Goal: Information Seeking & Learning: Learn about a topic

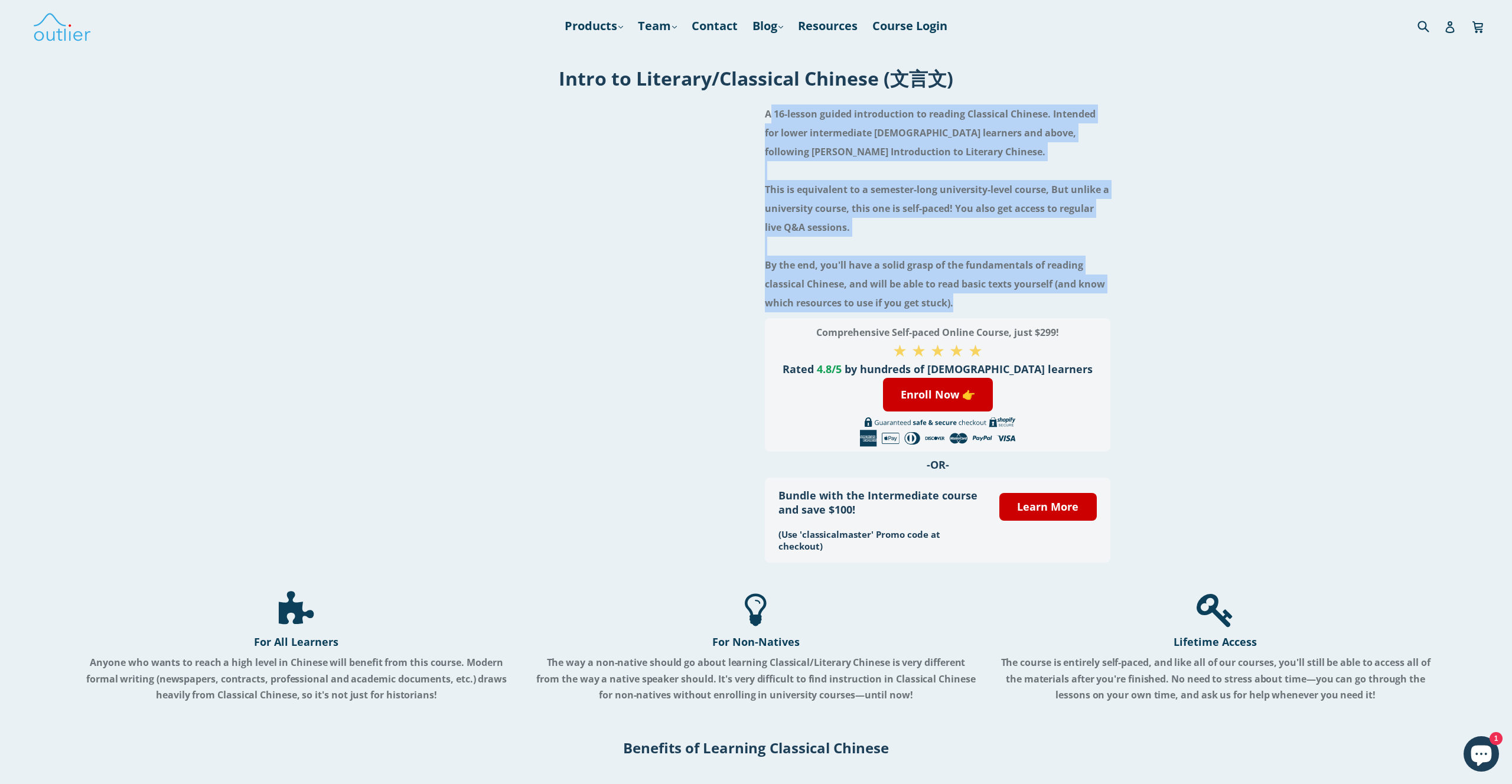
drag, startPoint x: 1000, startPoint y: 306, endPoint x: 766, endPoint y: 113, distance: 303.3
click at [766, 113] on h4 "A 16-lesson guided introduction to reading Classical Chinese. Intended for lowe…" at bounding box center [938, 208] width 346 height 208
copy h4 "A 16-lesson guided introduction to reading Classical Chinese. Intended for lowe…"
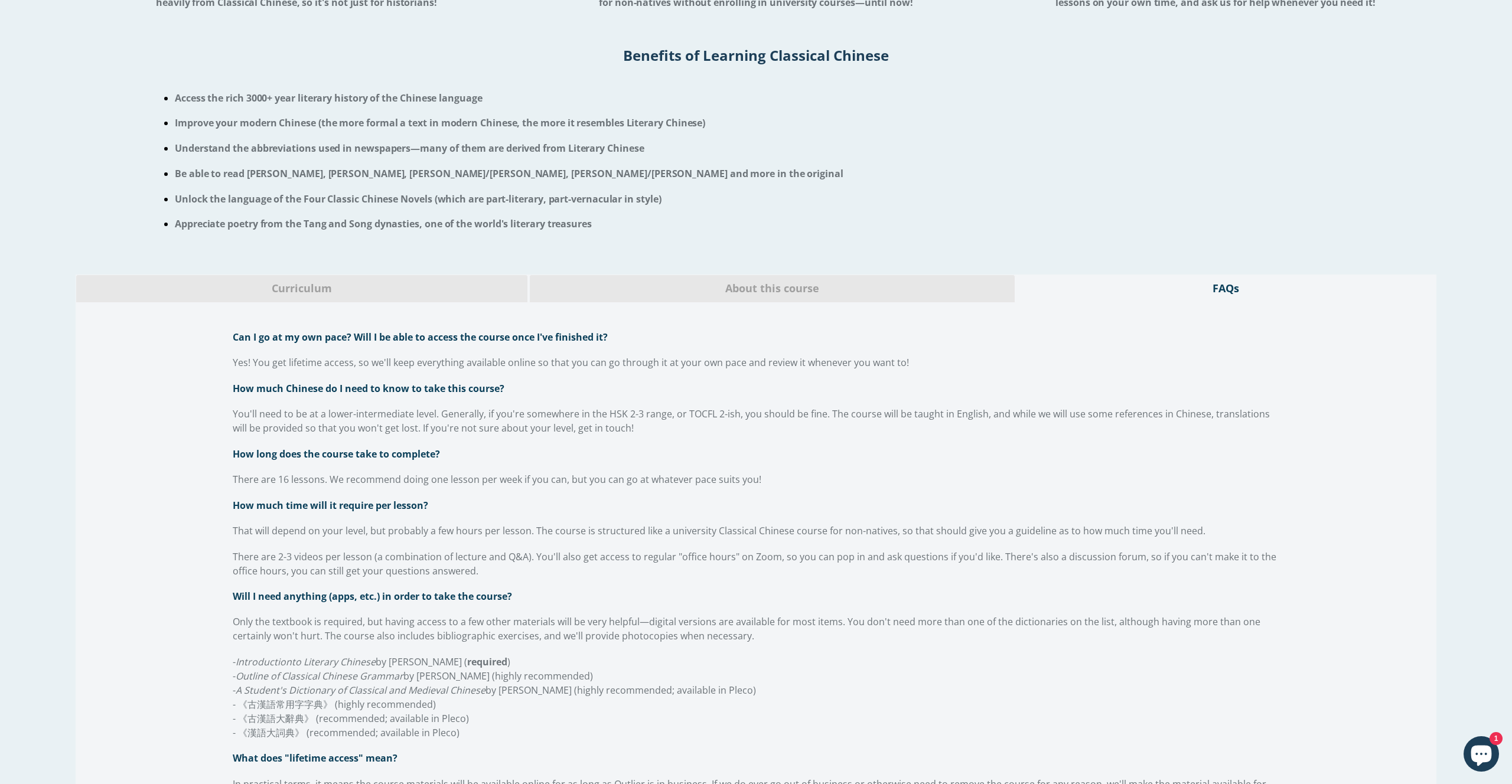
scroll to position [694, 0]
click at [690, 301] on div "About this course" at bounding box center [772, 287] width 486 height 28
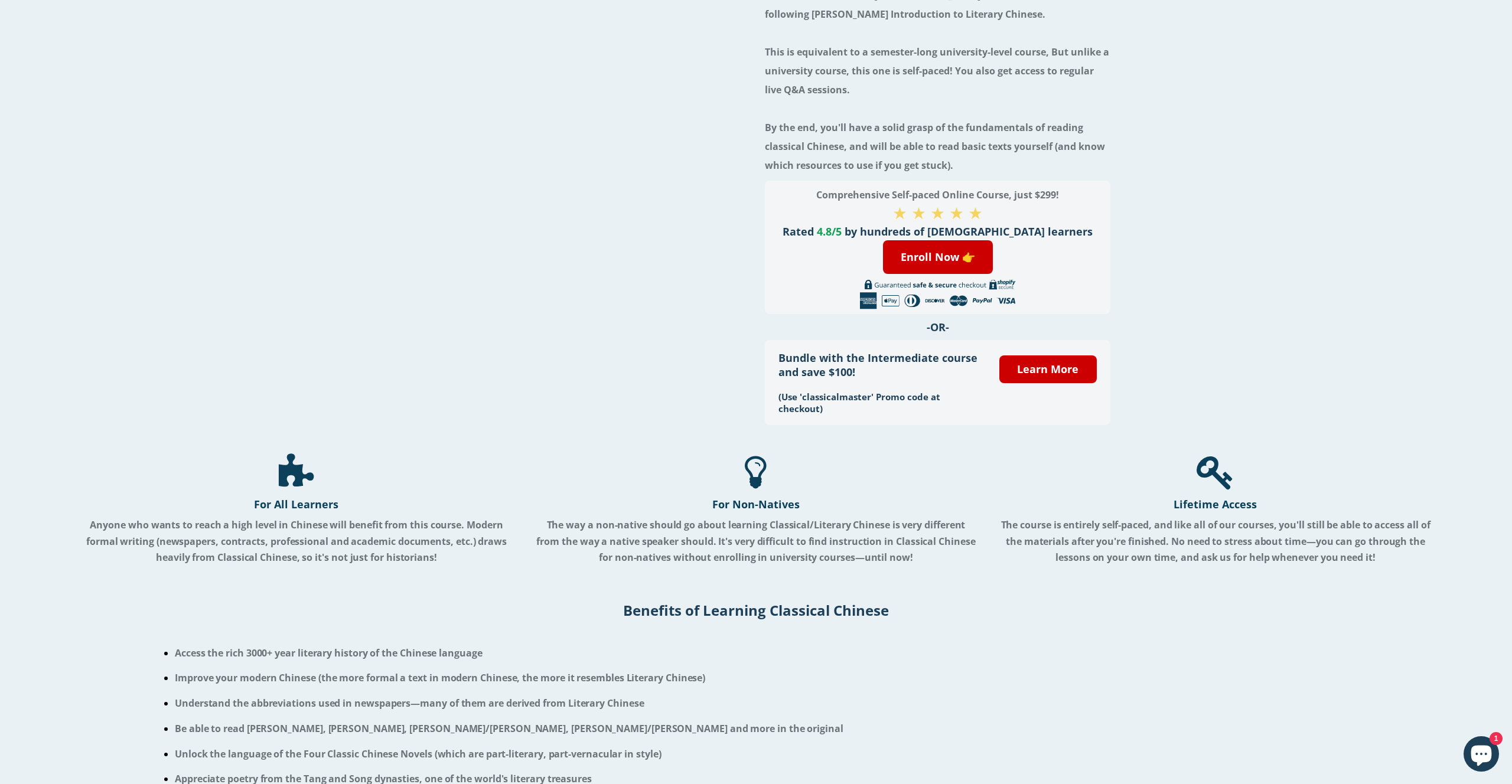
scroll to position [0, 0]
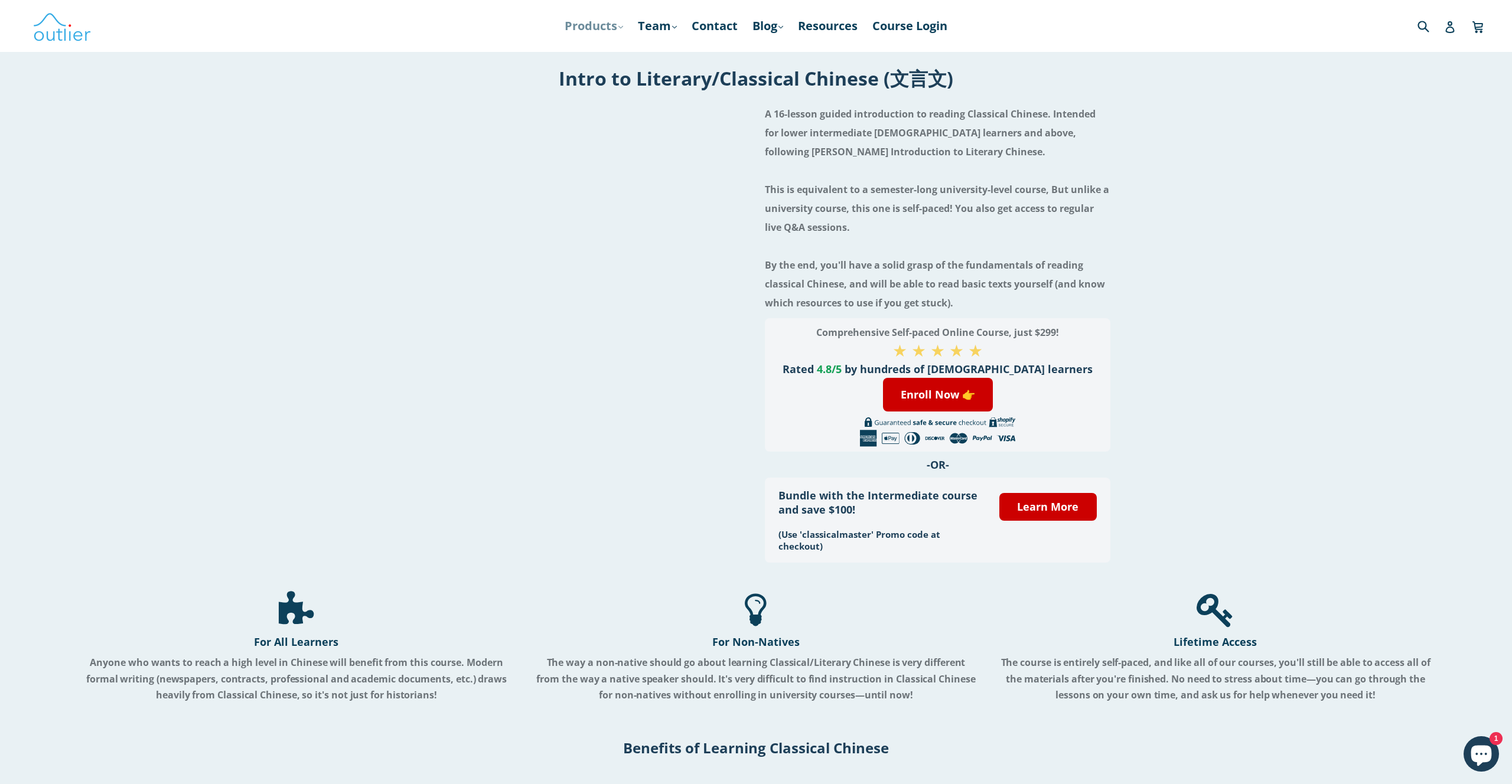
click at [580, 24] on link "Products .cls-1{fill:#231f20} expand" at bounding box center [594, 25] width 70 height 21
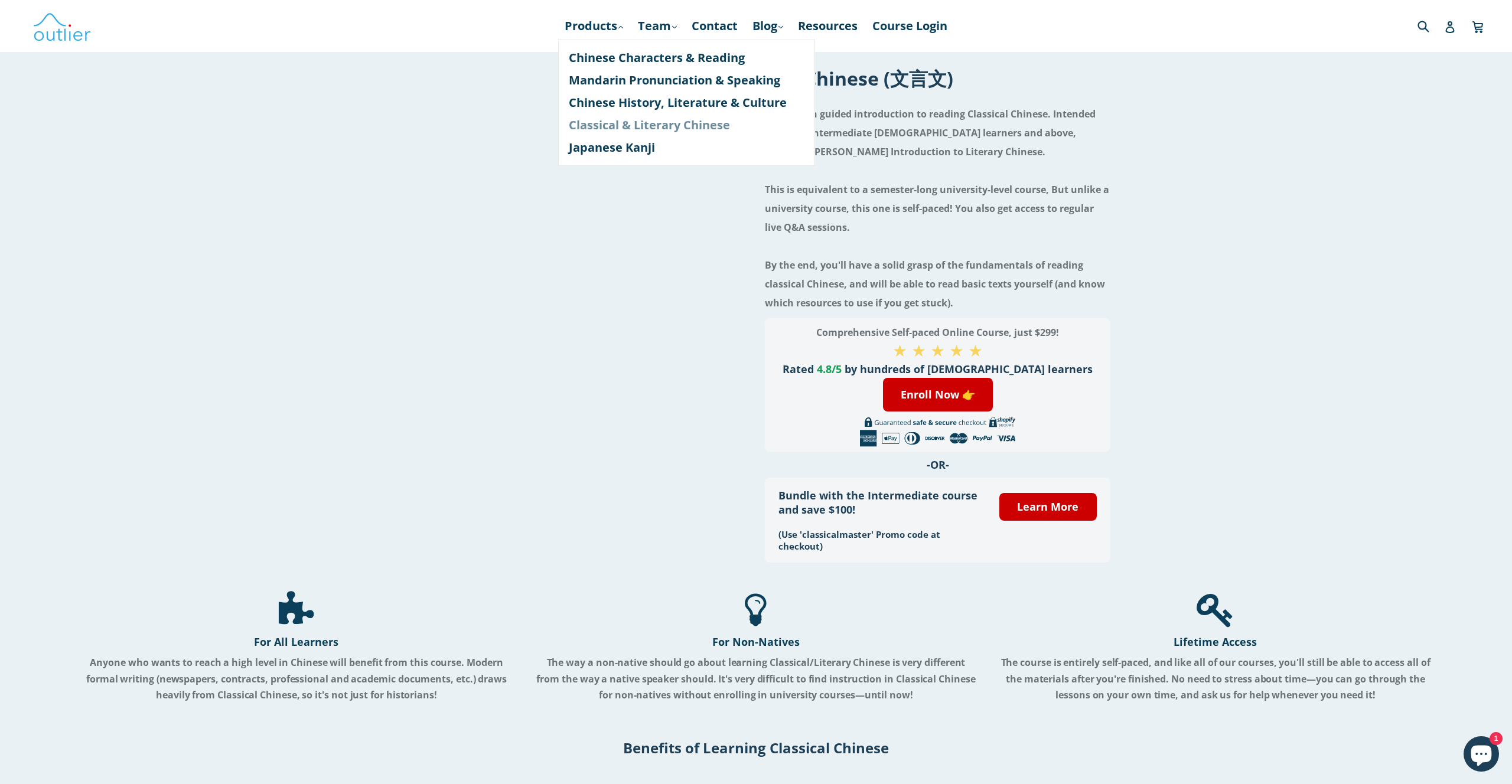
click at [600, 121] on link "Classical & Literary Chinese" at bounding box center [687, 125] width 236 height 22
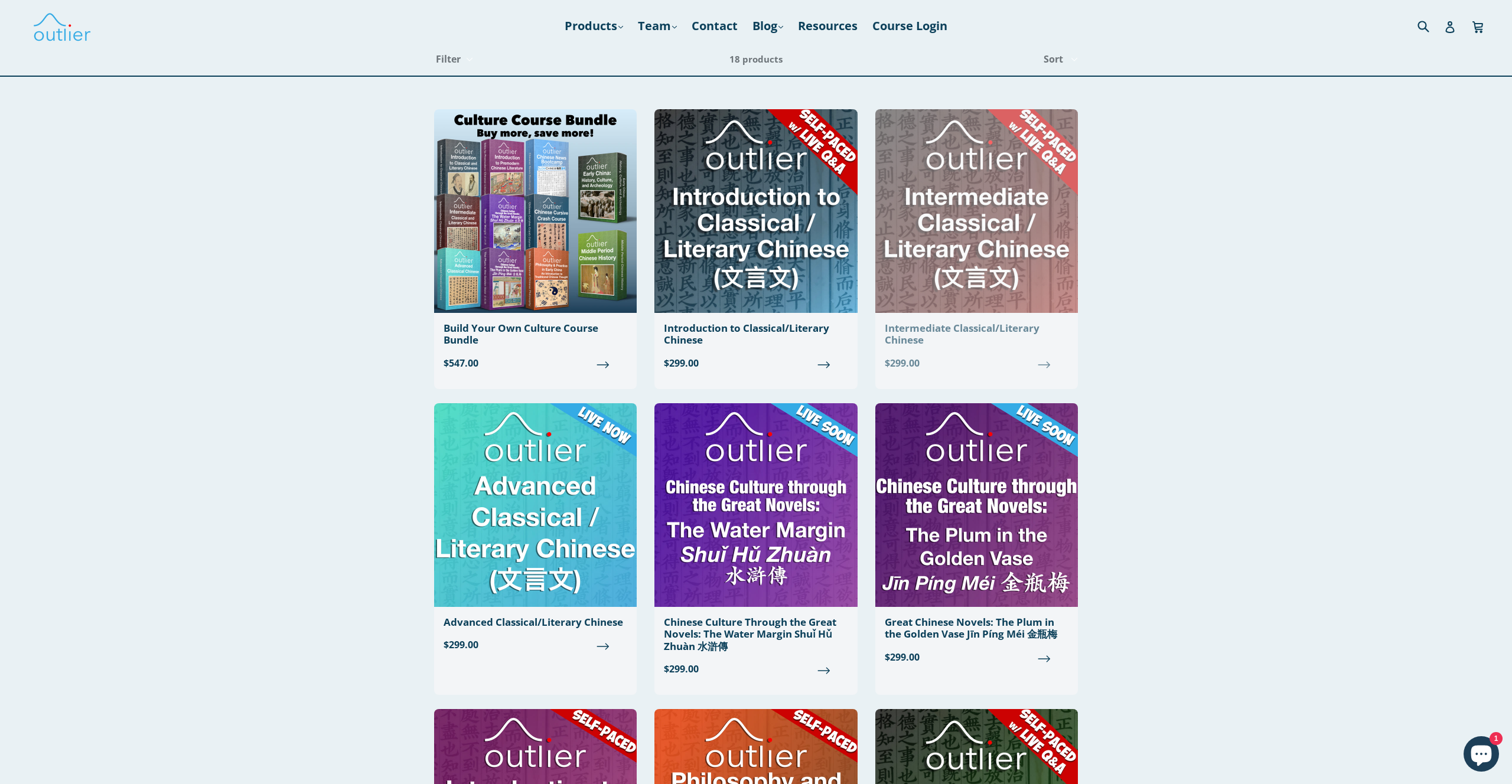
click at [1020, 313] on link "Intermediate Classical/Literary Chinese Regular price $299.00" at bounding box center [976, 244] width 203 height 270
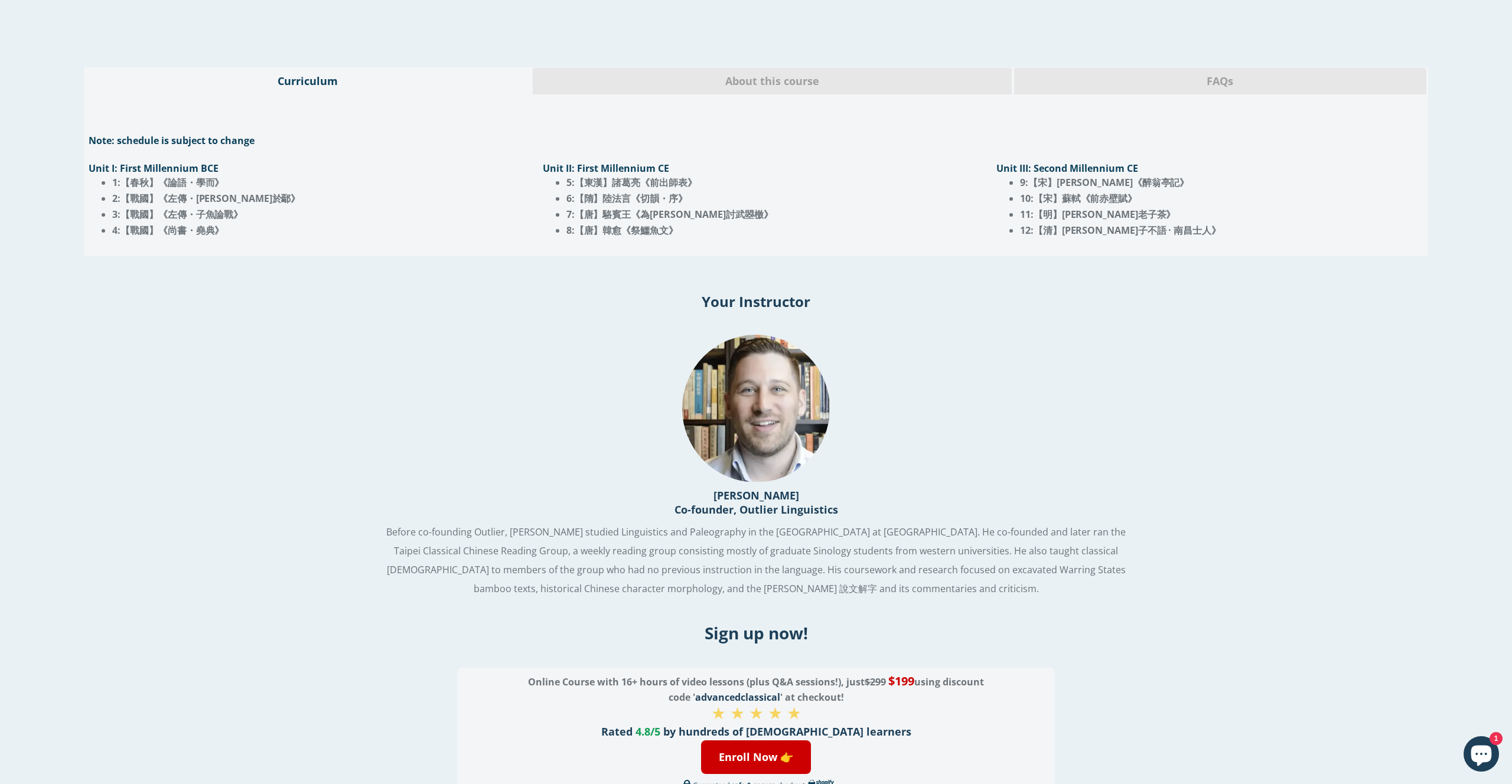
scroll to position [1282, 0]
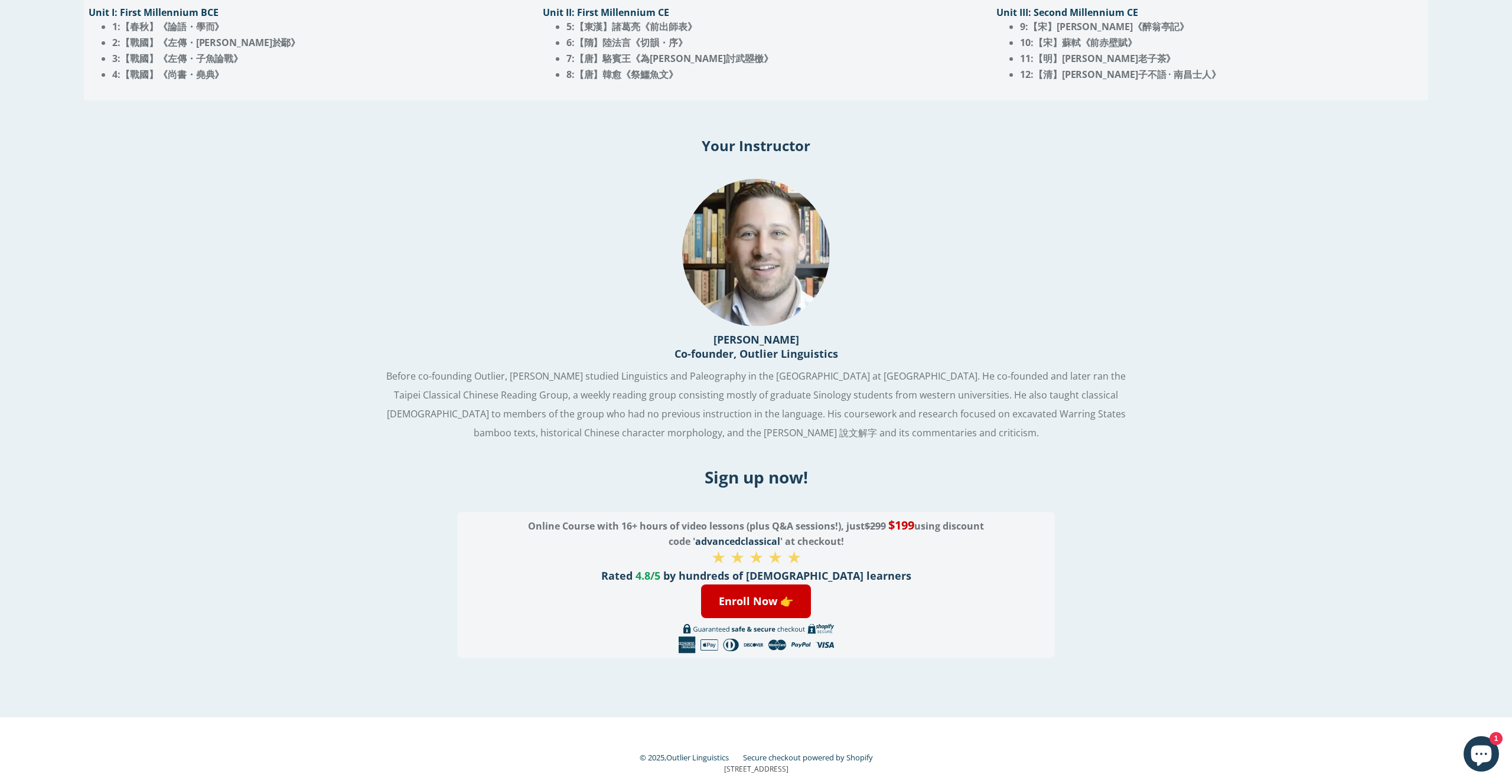
click at [771, 375] on span "Before co-founding Outlier, [PERSON_NAME] studied Linguistics and Paleography i…" at bounding box center [756, 404] width 739 height 70
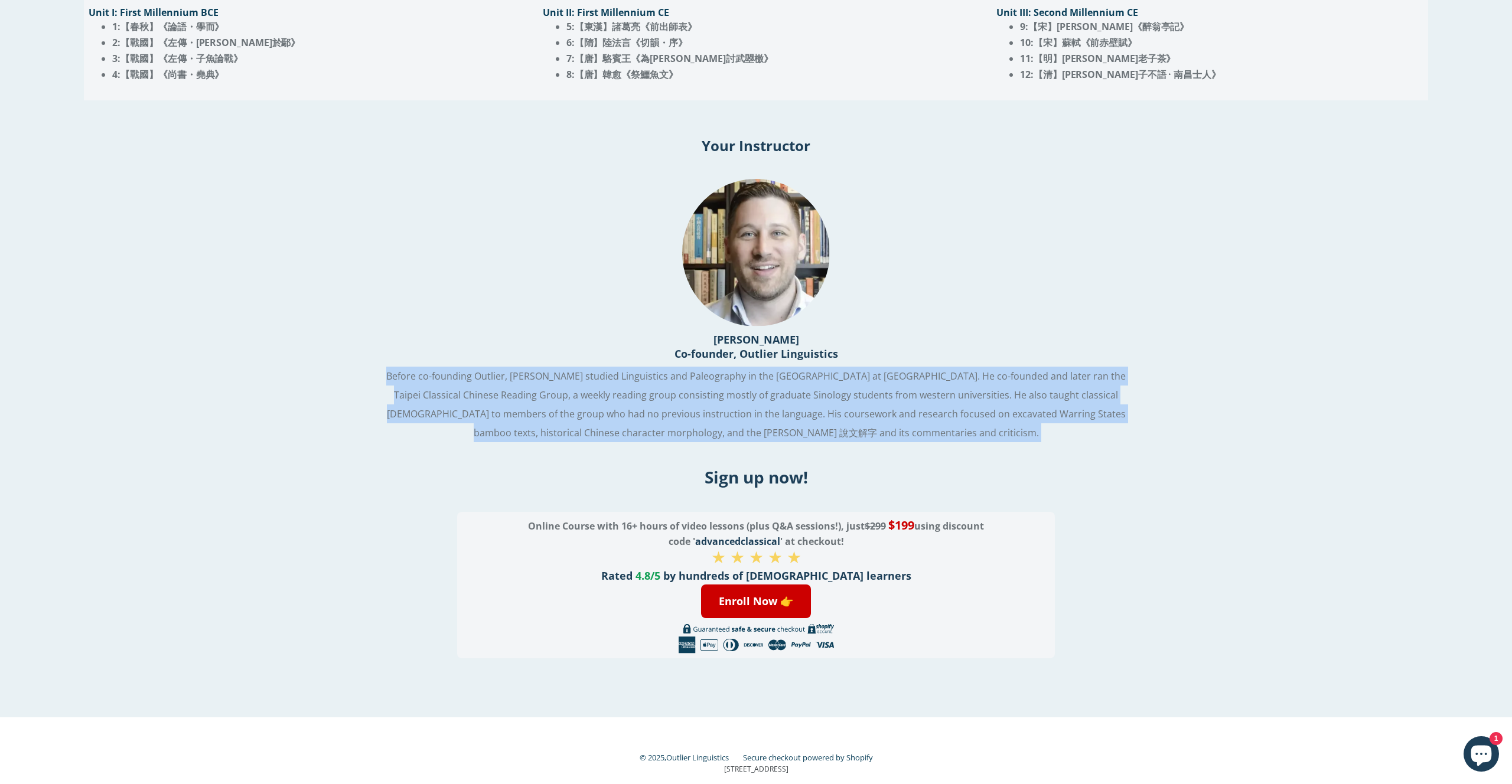
copy div "Before co-founding Outlier, [PERSON_NAME] studied Linguistics and Paleography i…"
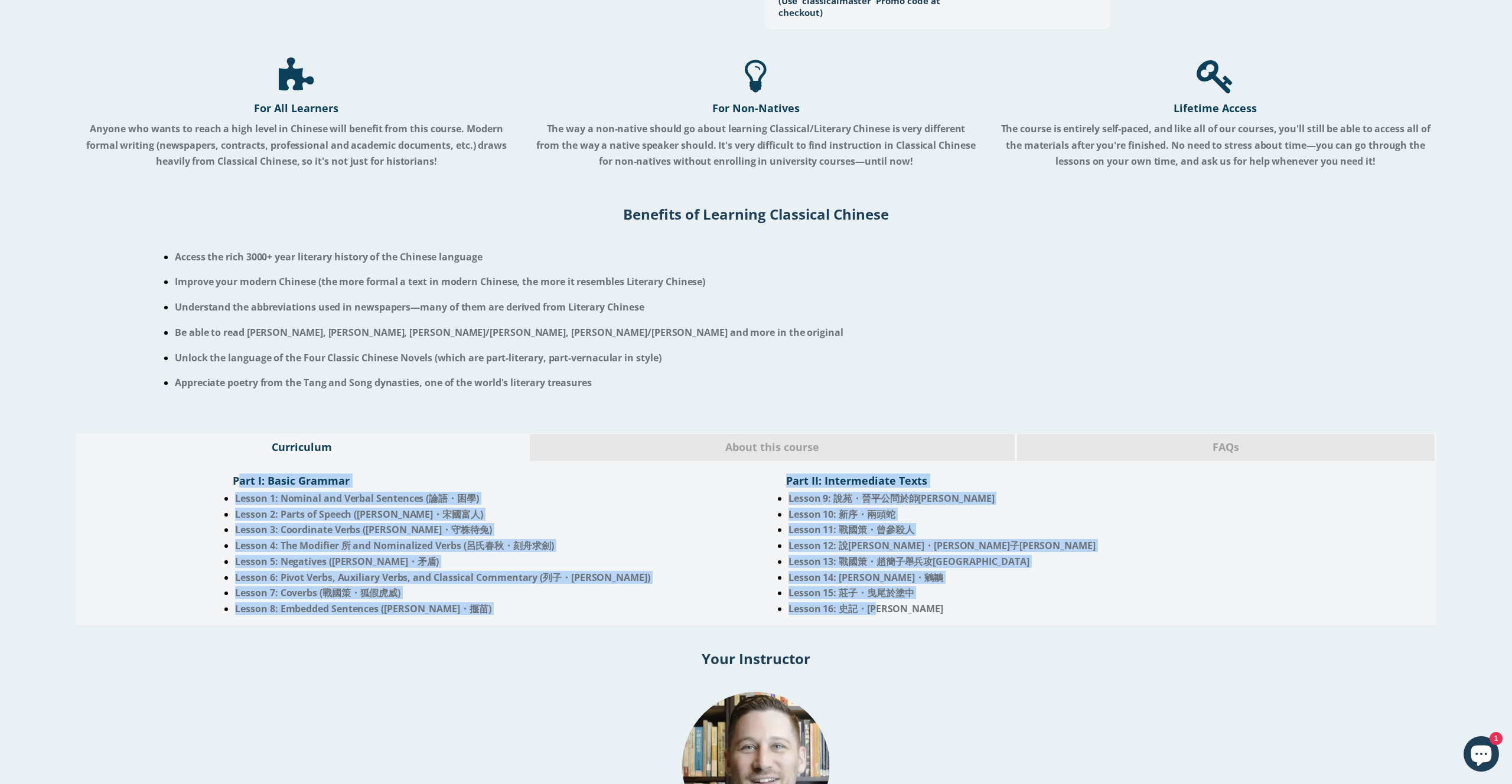
click at [220, 482] on div "Part I: Basic Grammar Lesson 1: Nominal and Verbal Sentences (論語・困學) Lesson 2: …" at bounding box center [756, 540] width 1089 height 146
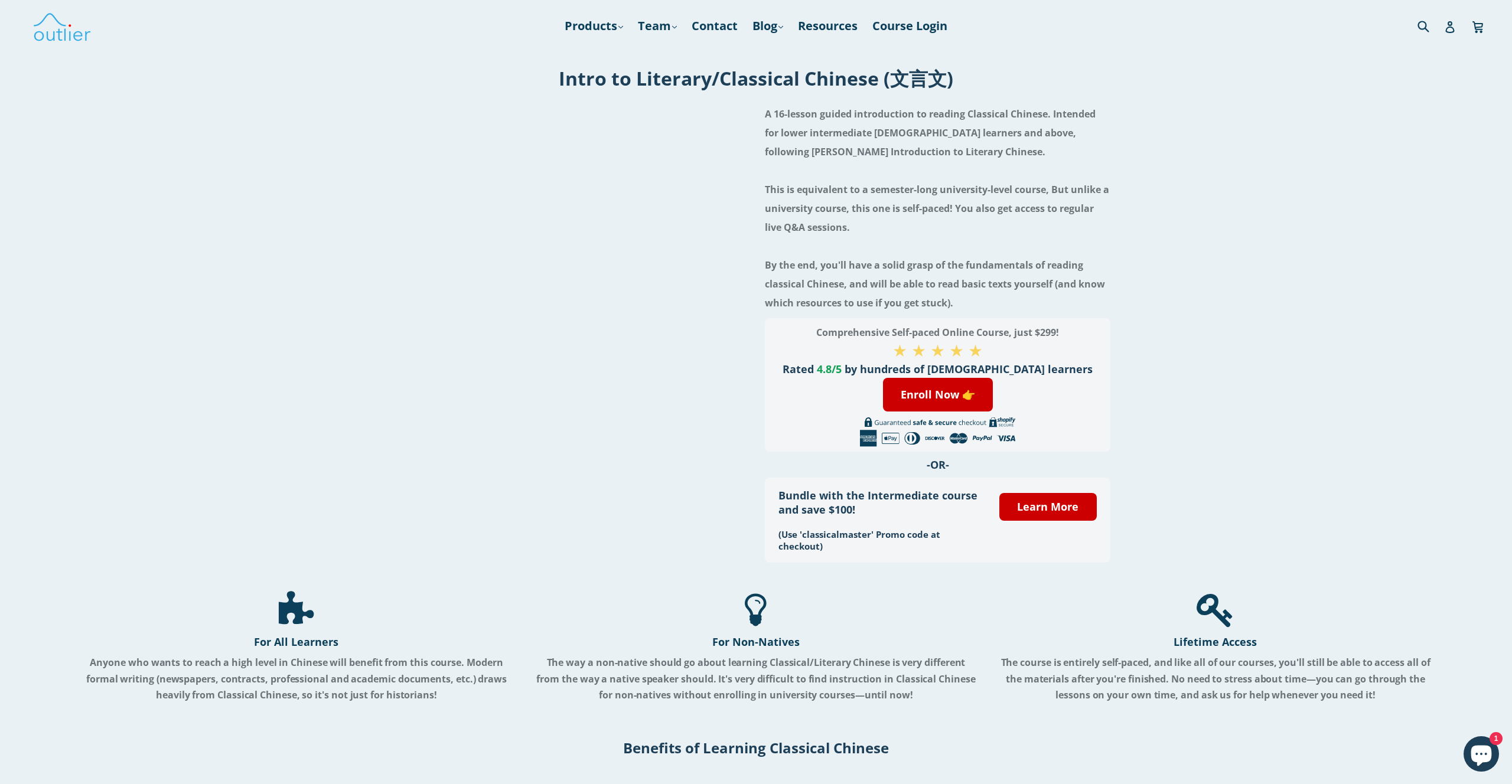
drag, startPoint x: 1063, startPoint y: 330, endPoint x: 819, endPoint y: 323, distance: 244.1
click at [819, 323] on div "Comprehensive Self-paced Online Course, just $299! ★ ★ ★ ★ ★ Rated 4.8/5 by hun…" at bounding box center [938, 385] width 346 height 133
copy h3 "Comprehensive Self-paced Online Course, just $299!"
click at [349, 205] on div "A 16-lesson guided introduction to reading Classical Chinese. Intended for lowe…" at bounding box center [756, 330] width 1512 height 464
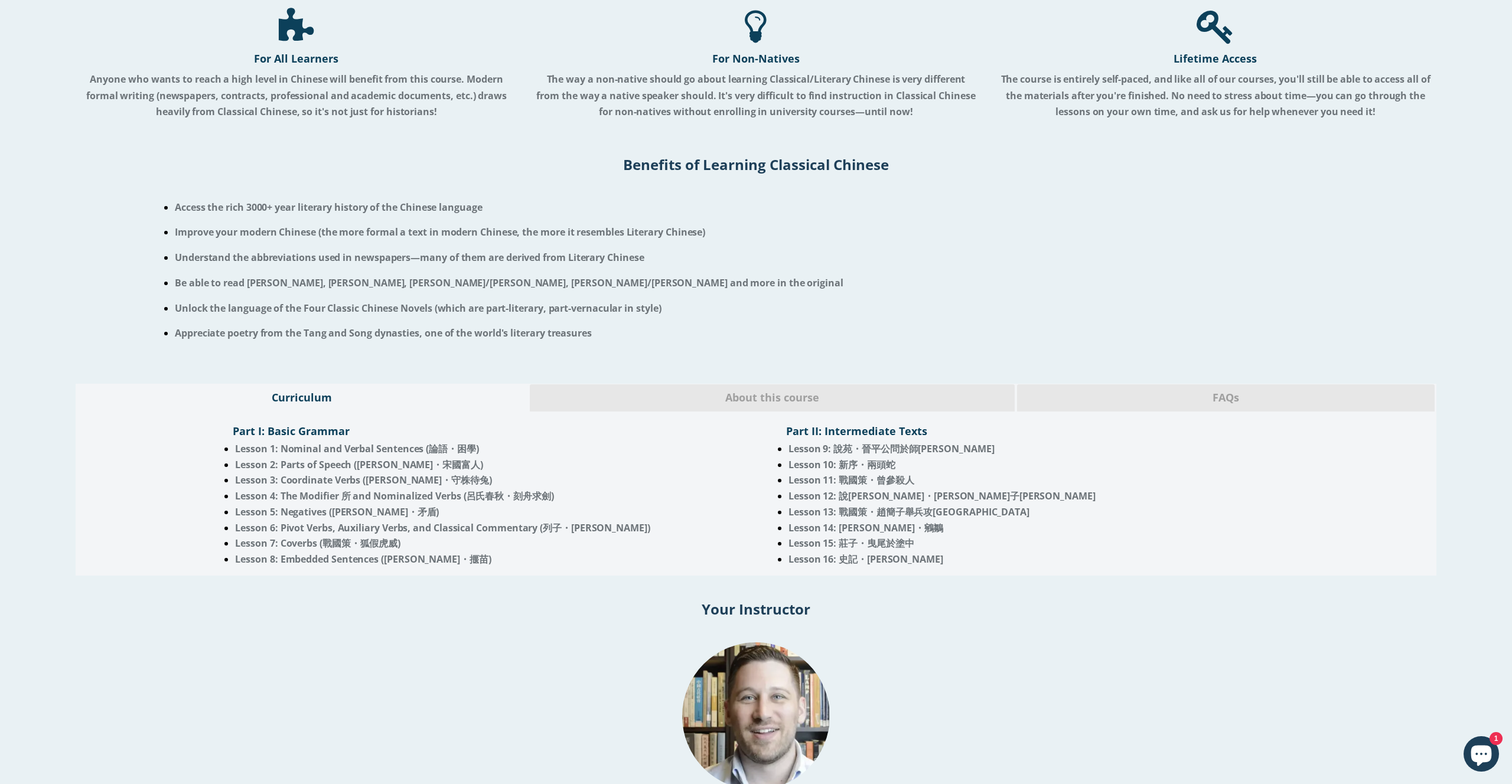
scroll to position [569, 0]
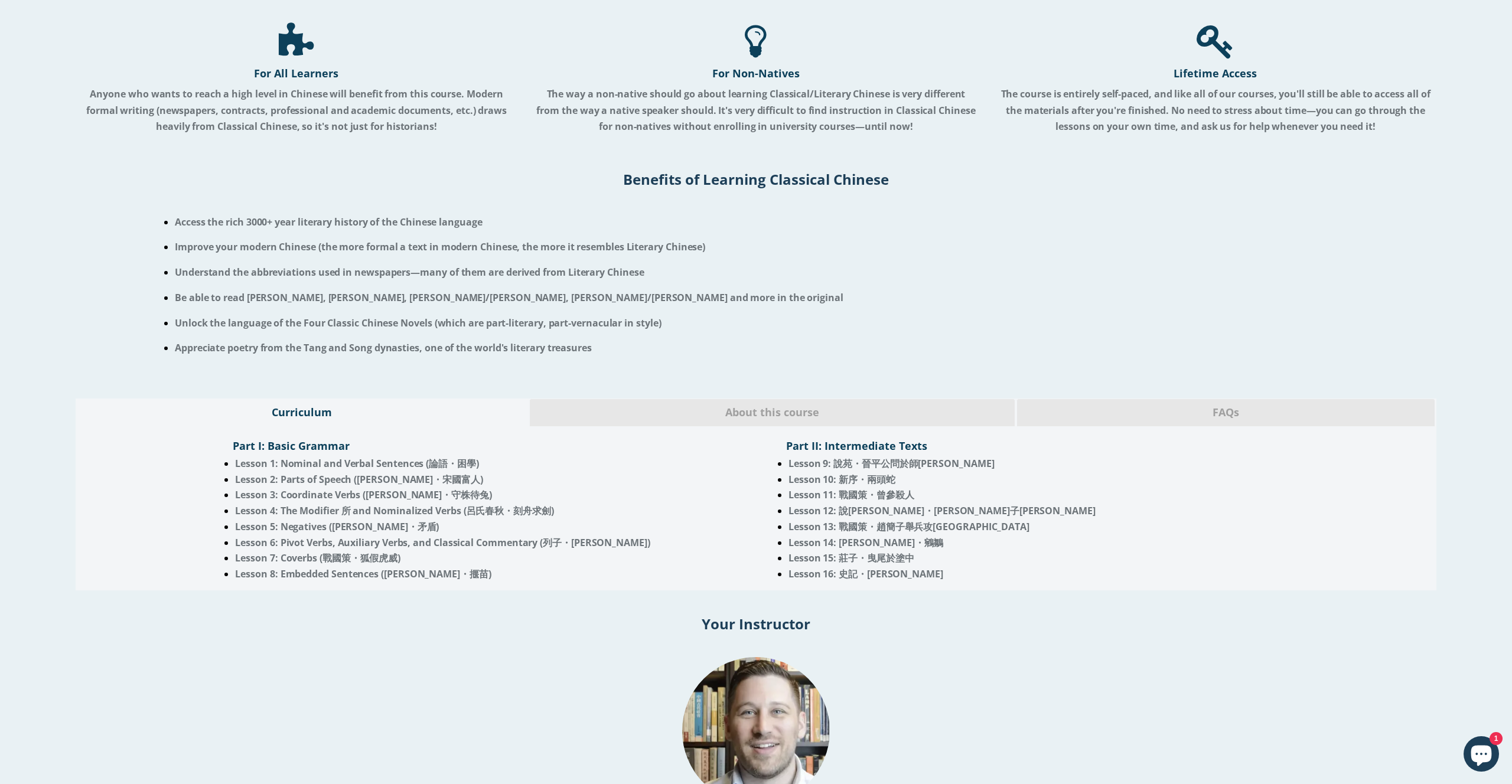
click at [1165, 410] on span "FAQs" at bounding box center [1226, 412] width 400 height 15
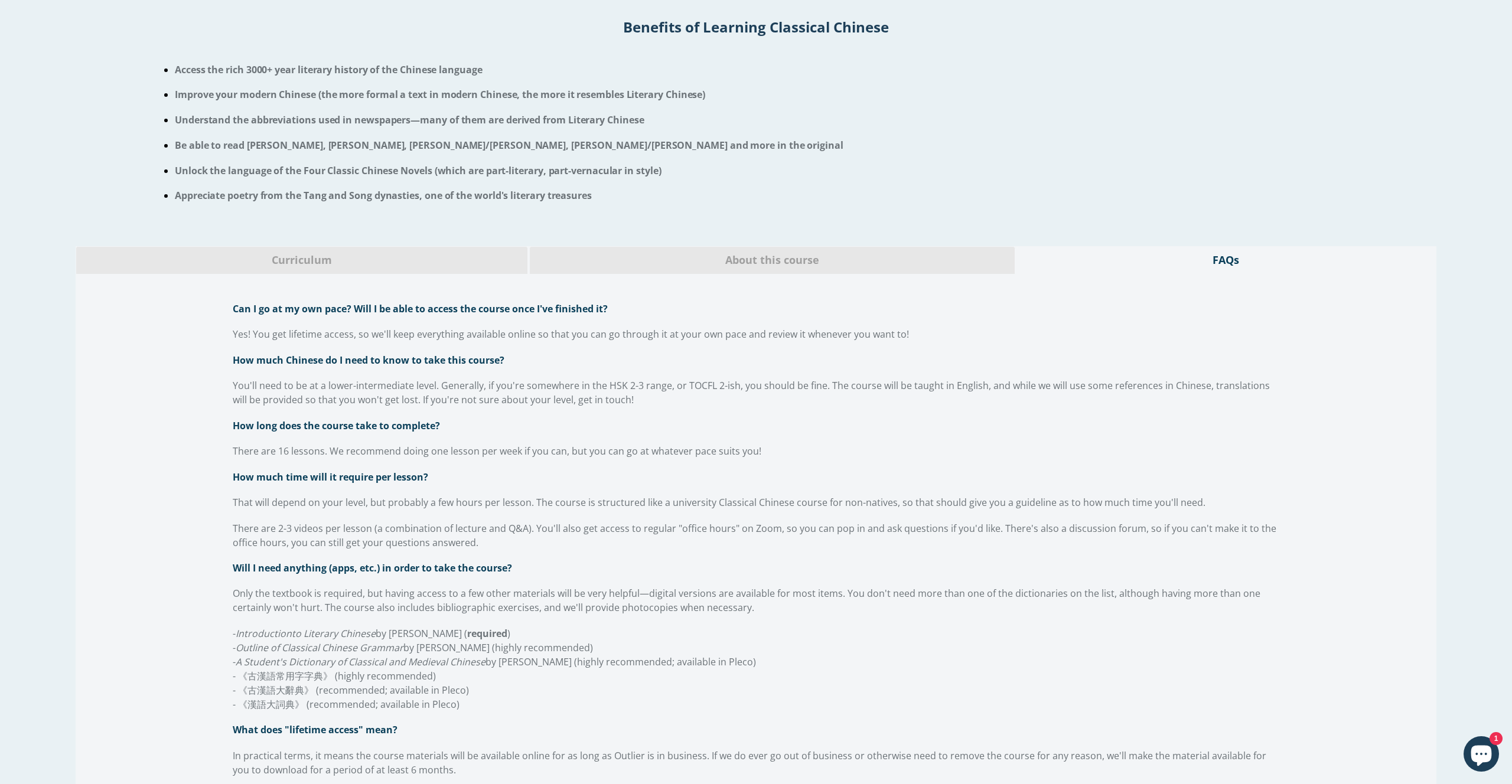
scroll to position [680, 0]
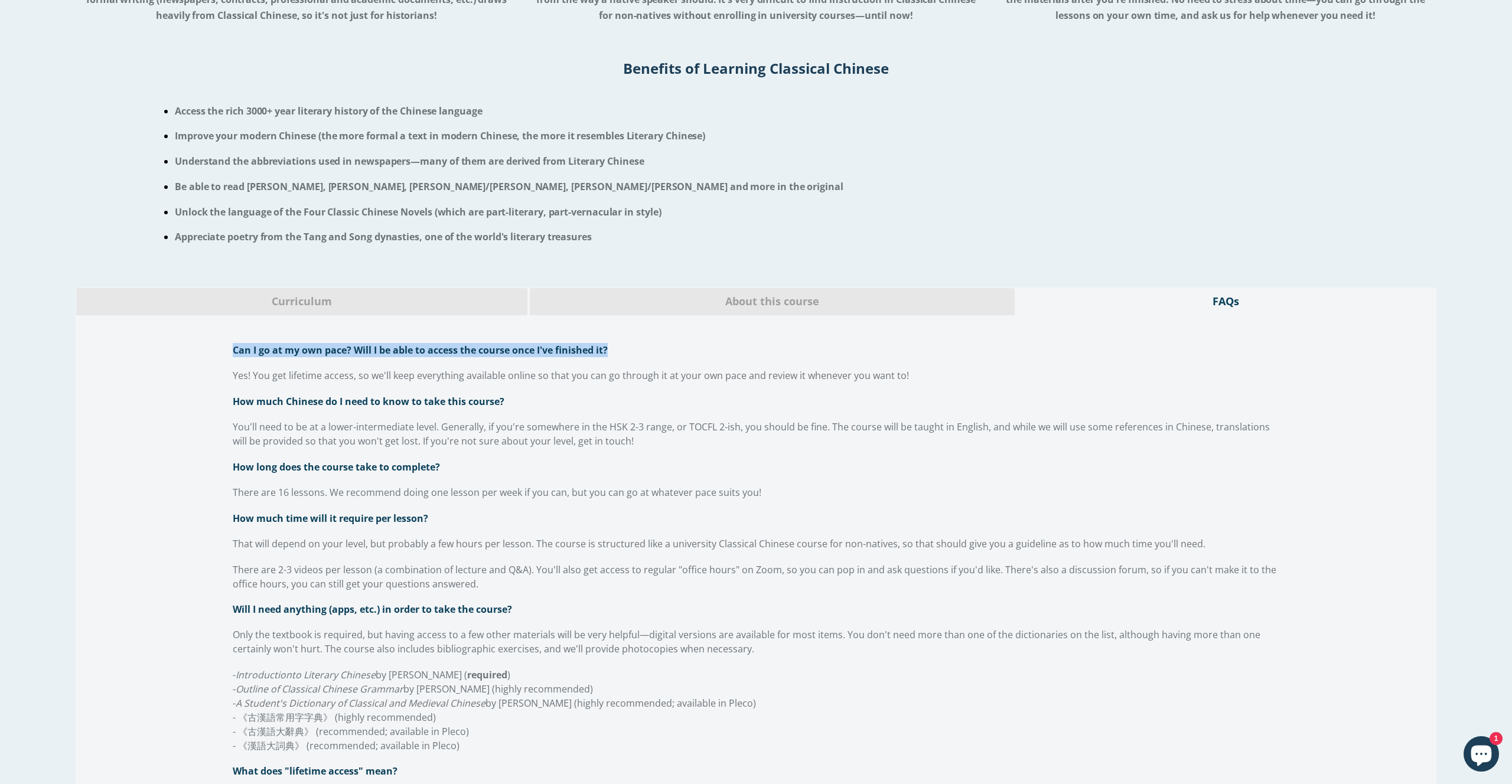
drag, startPoint x: 235, startPoint y: 353, endPoint x: 617, endPoint y: 352, distance: 382.0
click at [617, 352] on p "Can I go at my own pace? Will I be able to access the course once I've finished…" at bounding box center [756, 350] width 1046 height 14
copy span "Can I go at my own pace? Will I be able to access the course once I've finished…"
click at [273, 378] on span "Yes! You get lifetime access, so we'll keep everything available online so that…" at bounding box center [571, 375] width 676 height 13
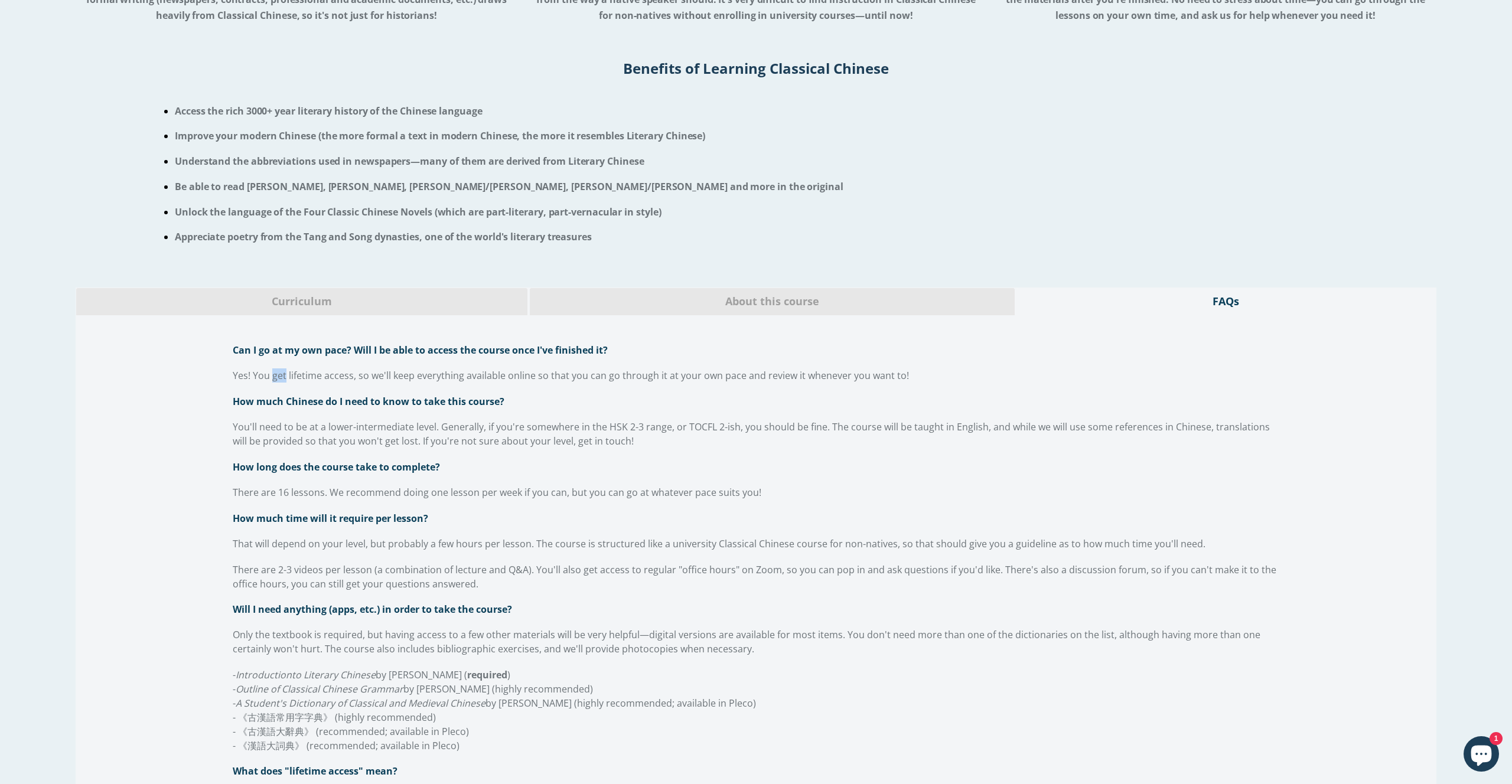
click at [273, 378] on span "Yes! You get lifetime access, so we'll keep everything available online so that…" at bounding box center [571, 375] width 676 height 13
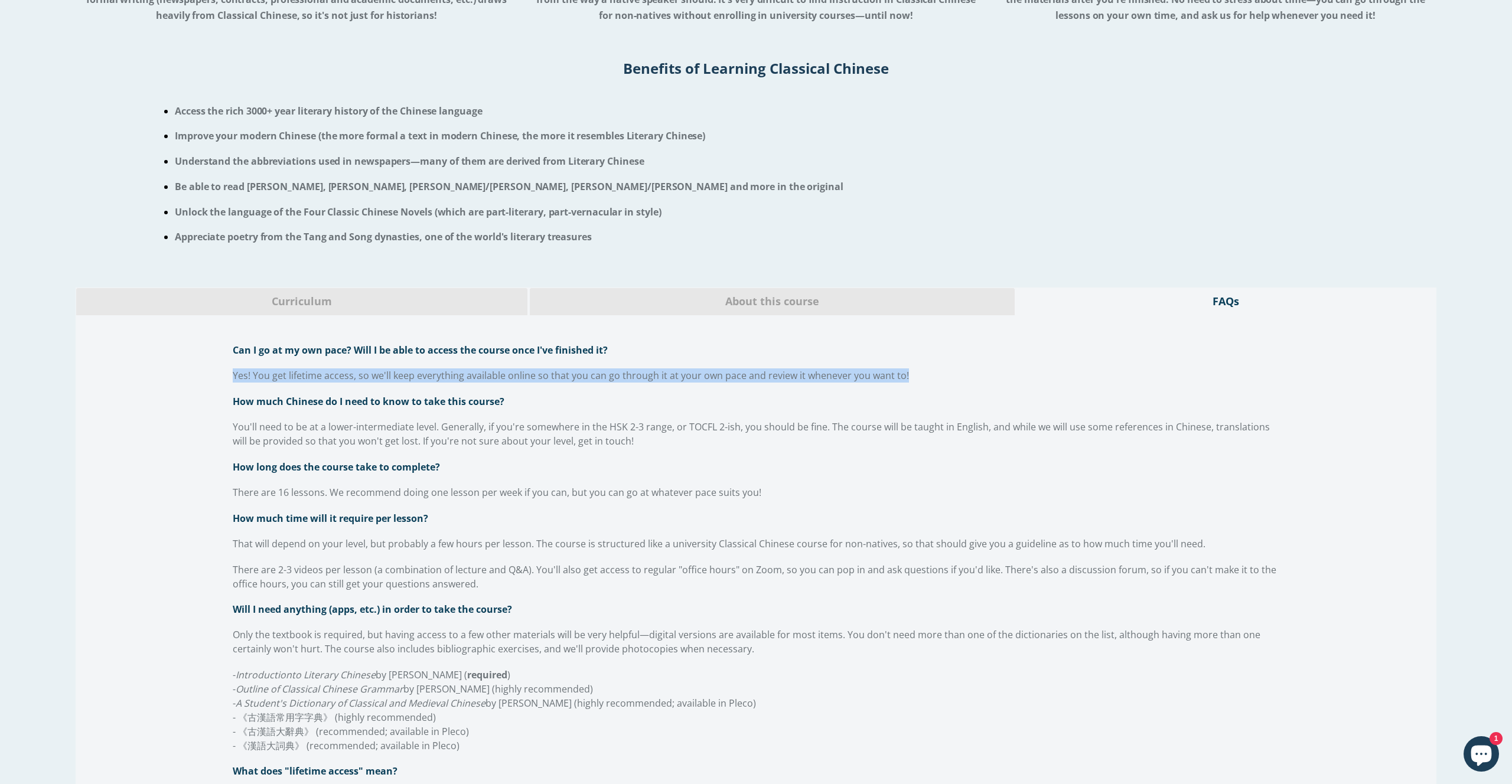
copy div "Yes! You get lifetime access, so we'll keep everything available online so that…"
click at [296, 408] on span "How much Chinese do I need to know to take this course?" at bounding box center [369, 401] width 272 height 13
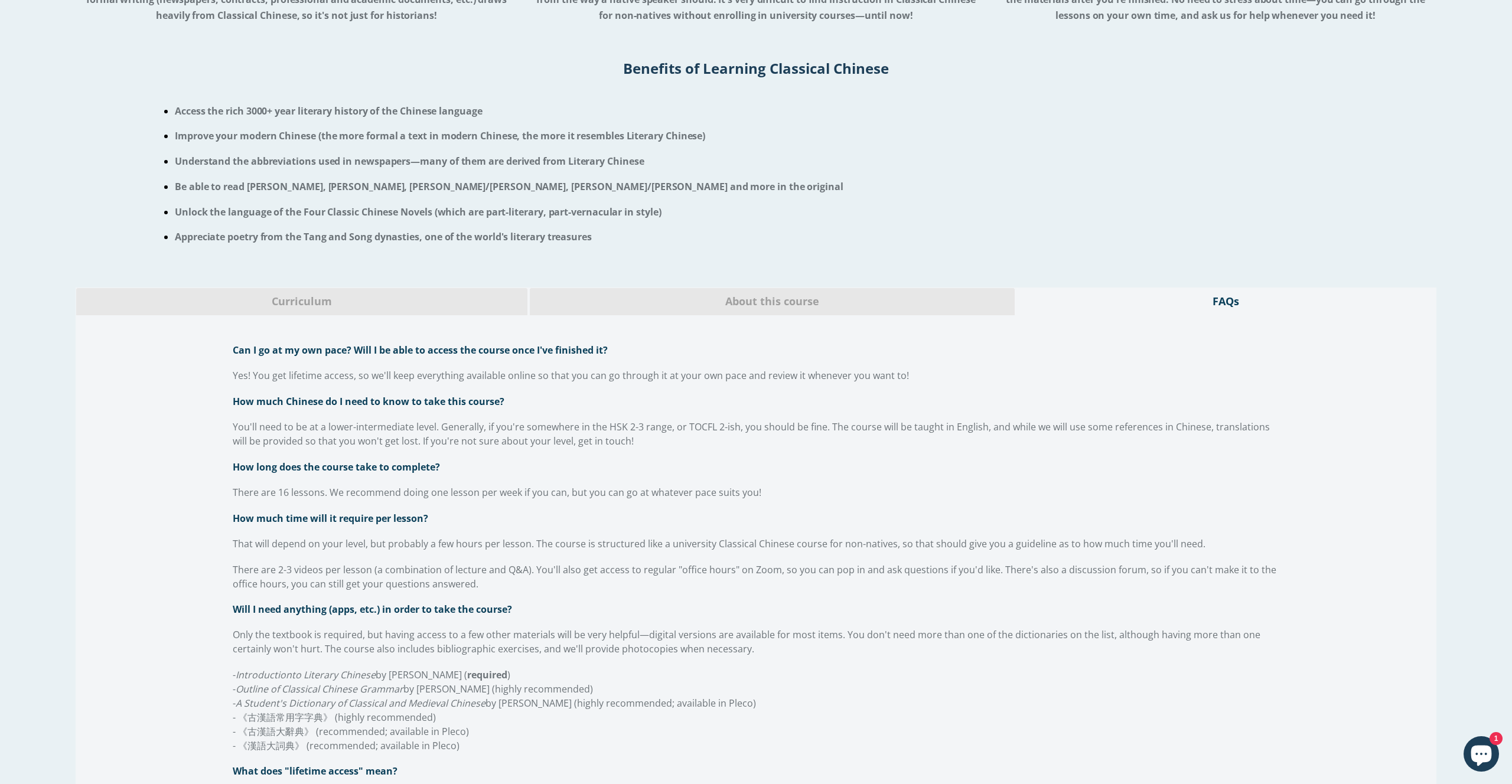
click at [296, 408] on span "How much Chinese do I need to know to take this course?" at bounding box center [369, 401] width 272 height 13
copy div "How much Chinese do I need to know to take this course?"
click at [358, 436] on p "You'll need to be at a lower-intermediate level. Generally, if you're somewhere…" at bounding box center [756, 434] width 1046 height 28
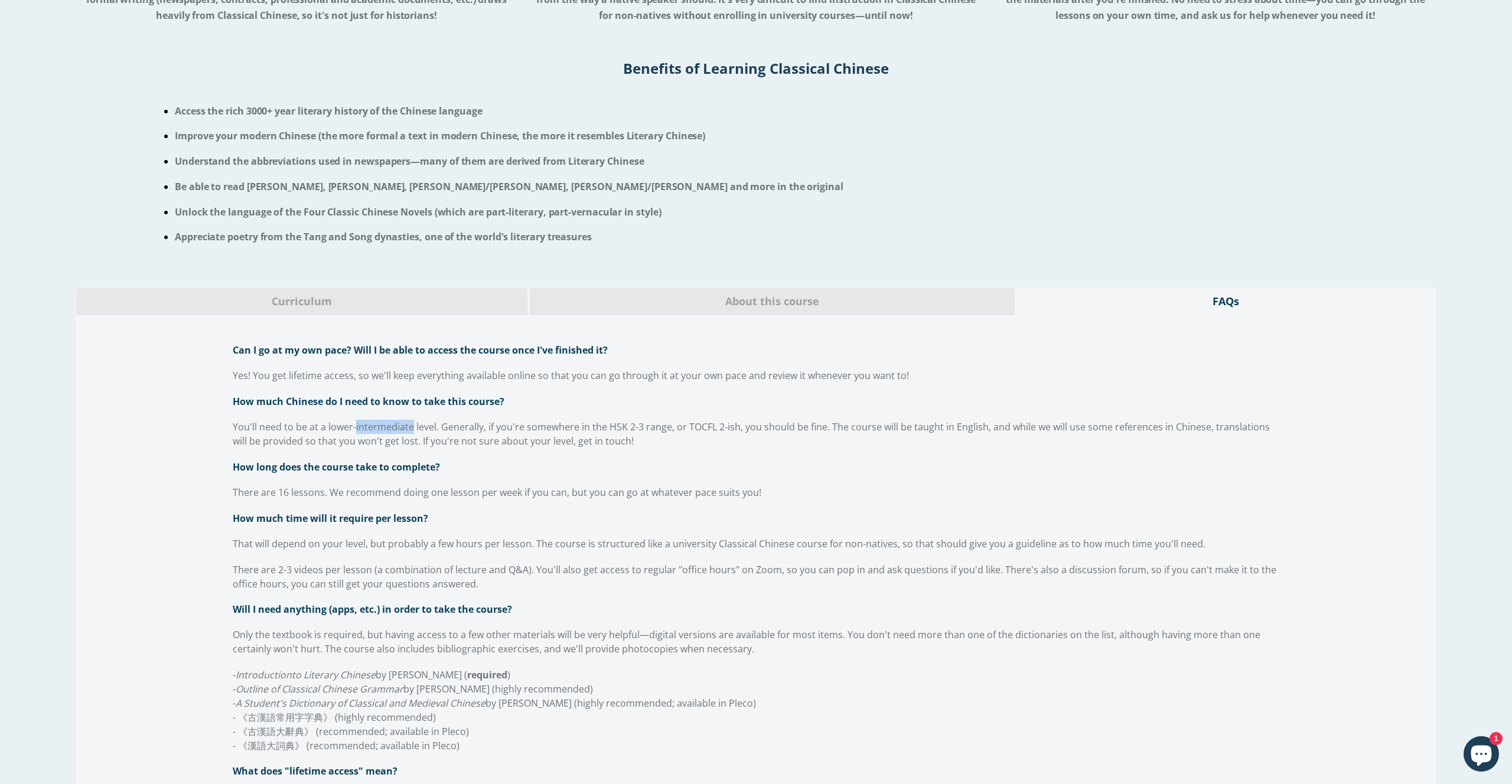
click at [358, 436] on p "You'll need to be at a lower-intermediate level. Generally, if you're somewhere…" at bounding box center [756, 434] width 1046 height 28
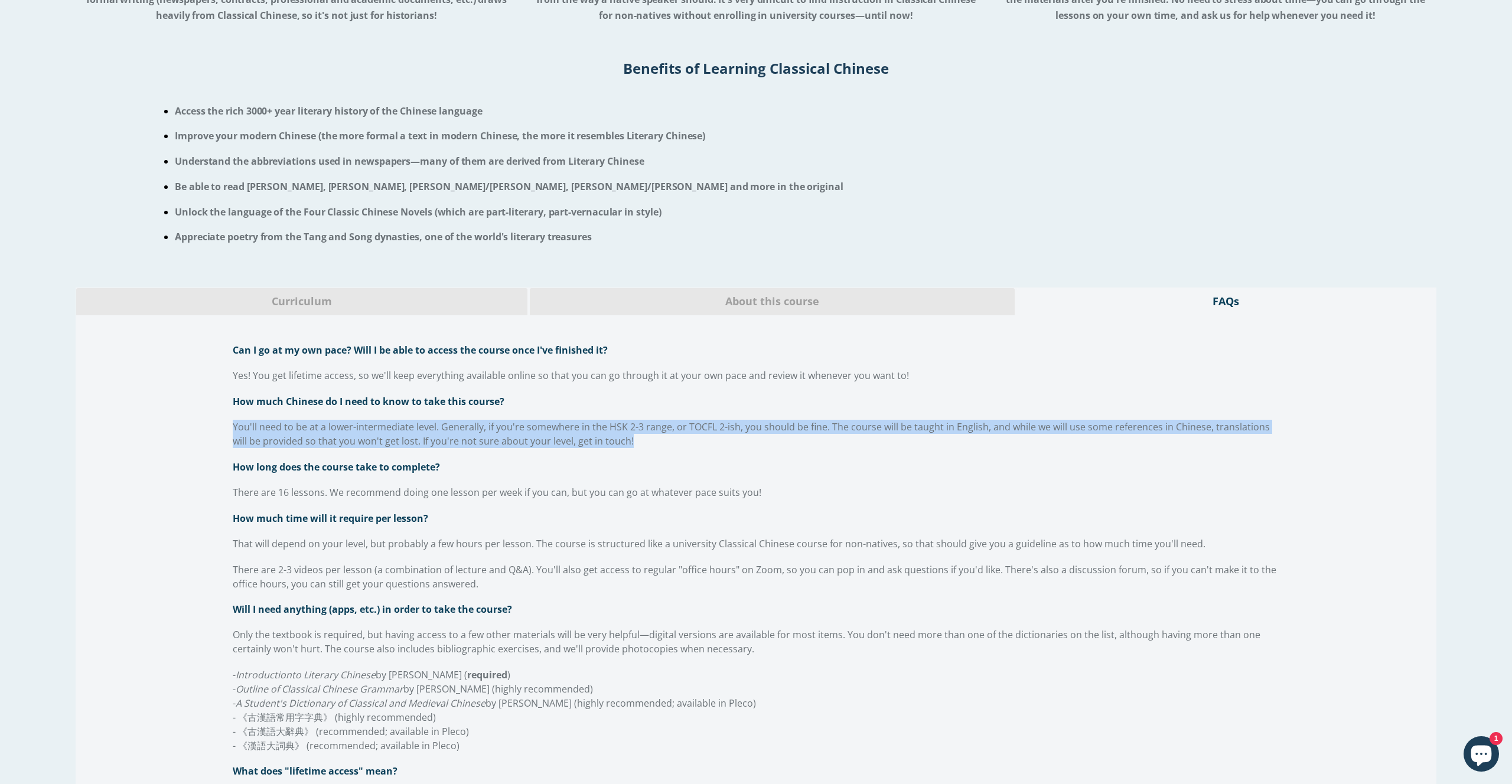
copy div "You'll need to be at a lower-intermediate level. Generally, if you're somewhere…"
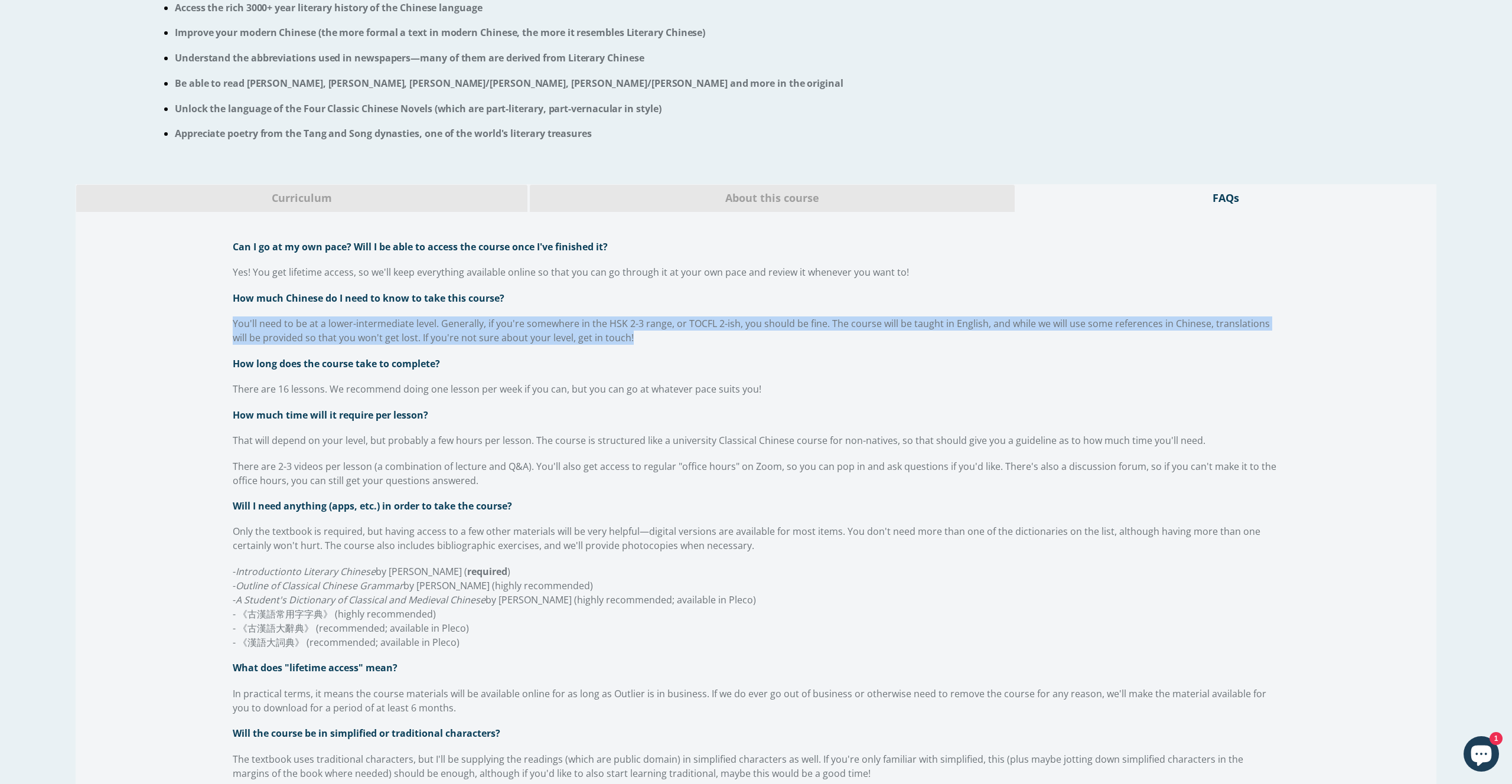
scroll to position [792, 0]
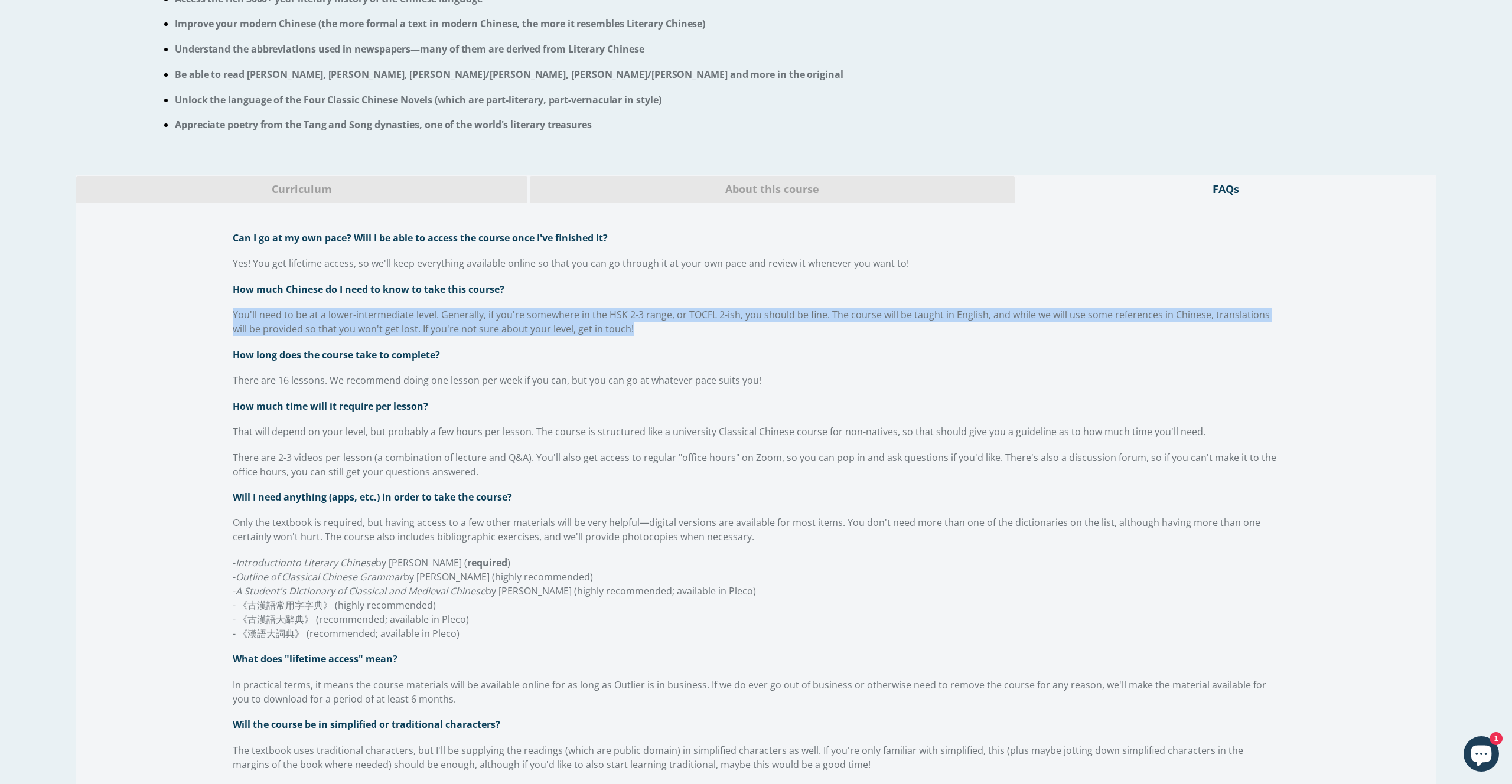
click at [267, 357] on span "How long does the course take to complete?" at bounding box center [337, 355] width 207 height 13
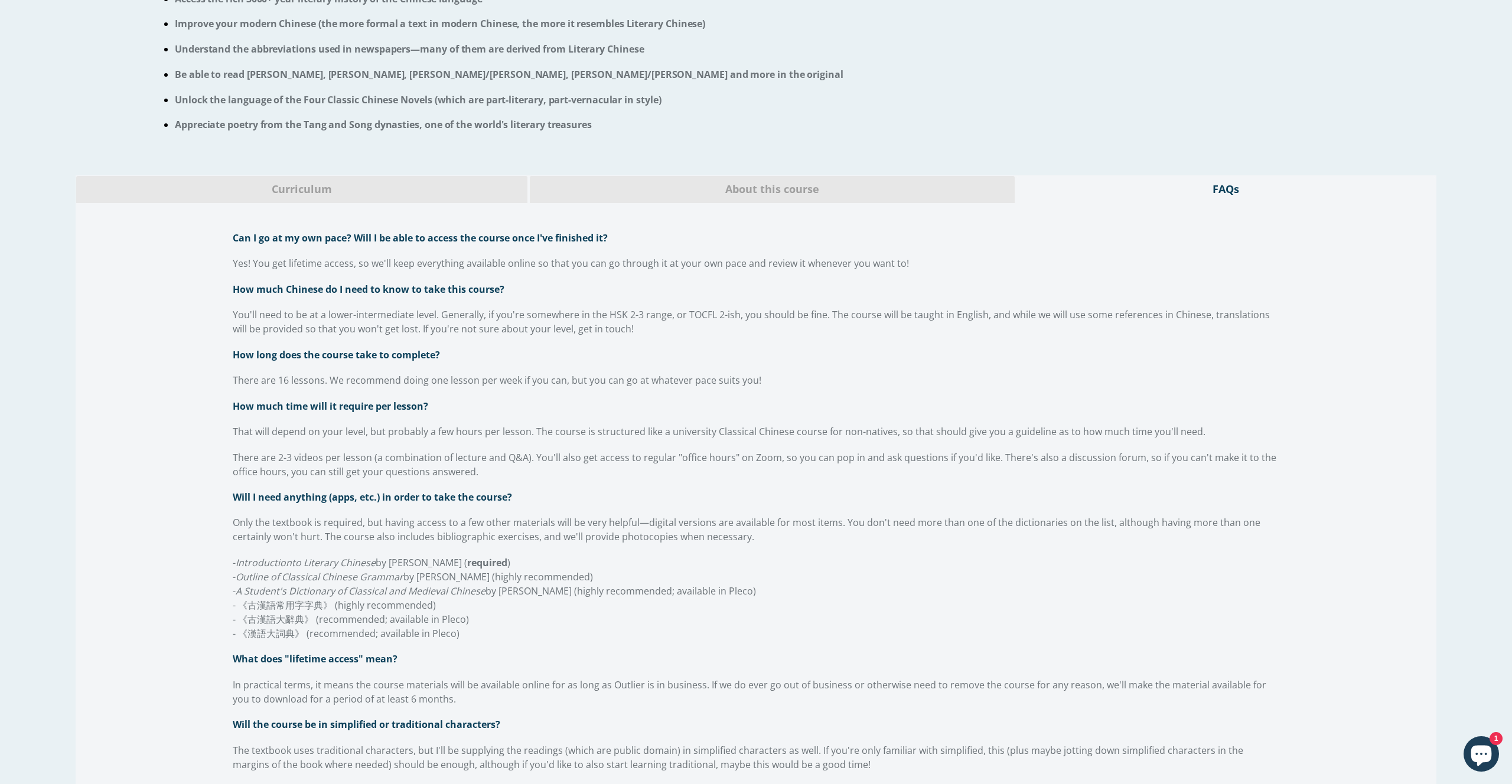
click at [267, 357] on span "How long does the course take to complete?" at bounding box center [337, 355] width 207 height 13
copy div "How long does the course take to complete?"
click at [335, 379] on span "There are 16 lessons. We recommend doing one lesson per week if you can, but yo…" at bounding box center [497, 380] width 529 height 13
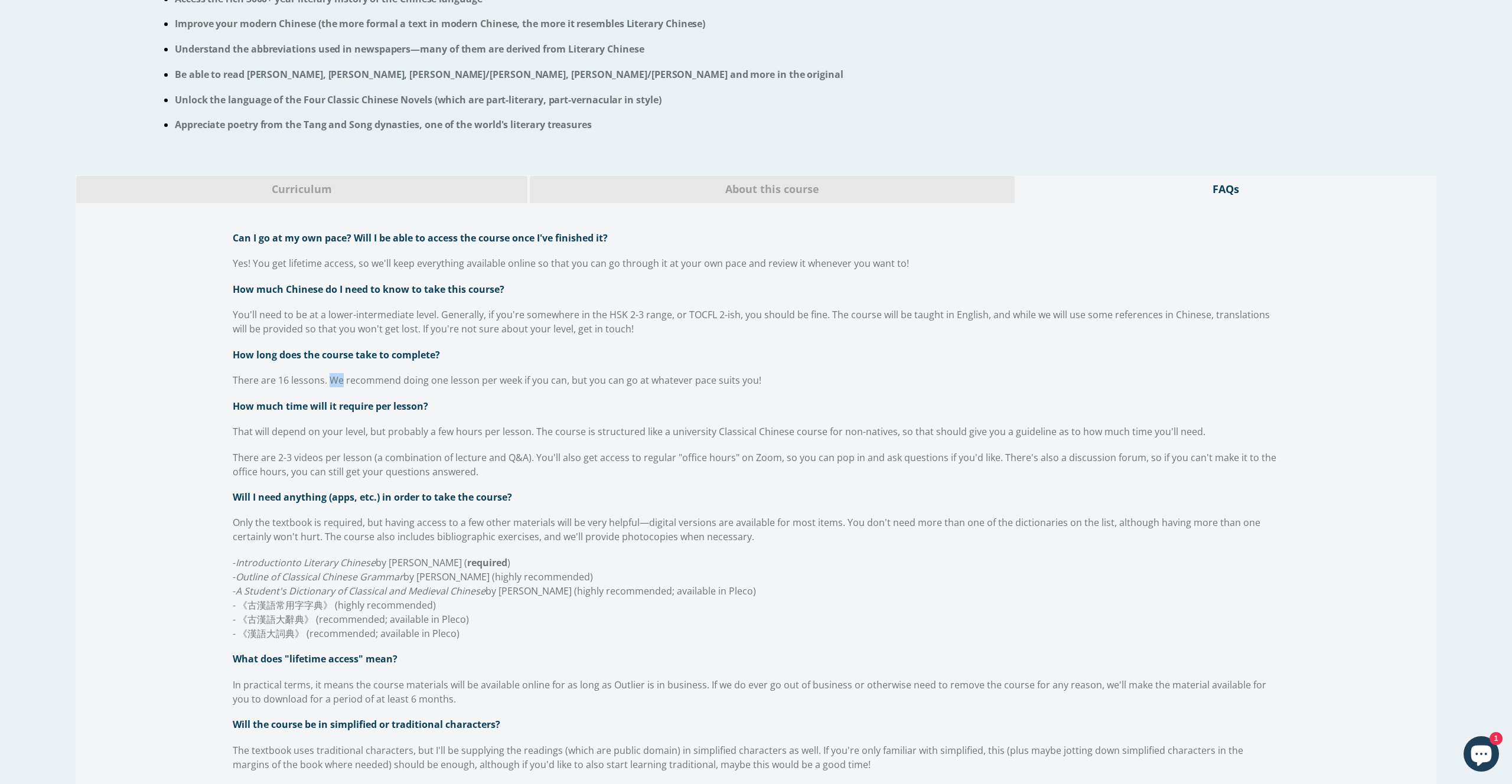
click at [335, 379] on span "There are 16 lessons. We recommend doing one lesson per week if you can, but yo…" at bounding box center [497, 380] width 529 height 13
copy div "There are 16 lessons. We recommend doing one lesson per week if you can, but yo…"
drag, startPoint x: 463, startPoint y: 409, endPoint x: 236, endPoint y: 402, distance: 227.1
click at [236, 402] on p "How much time will it require per lesson?" at bounding box center [756, 406] width 1046 height 14
copy span "How much time will it require per lesson?"
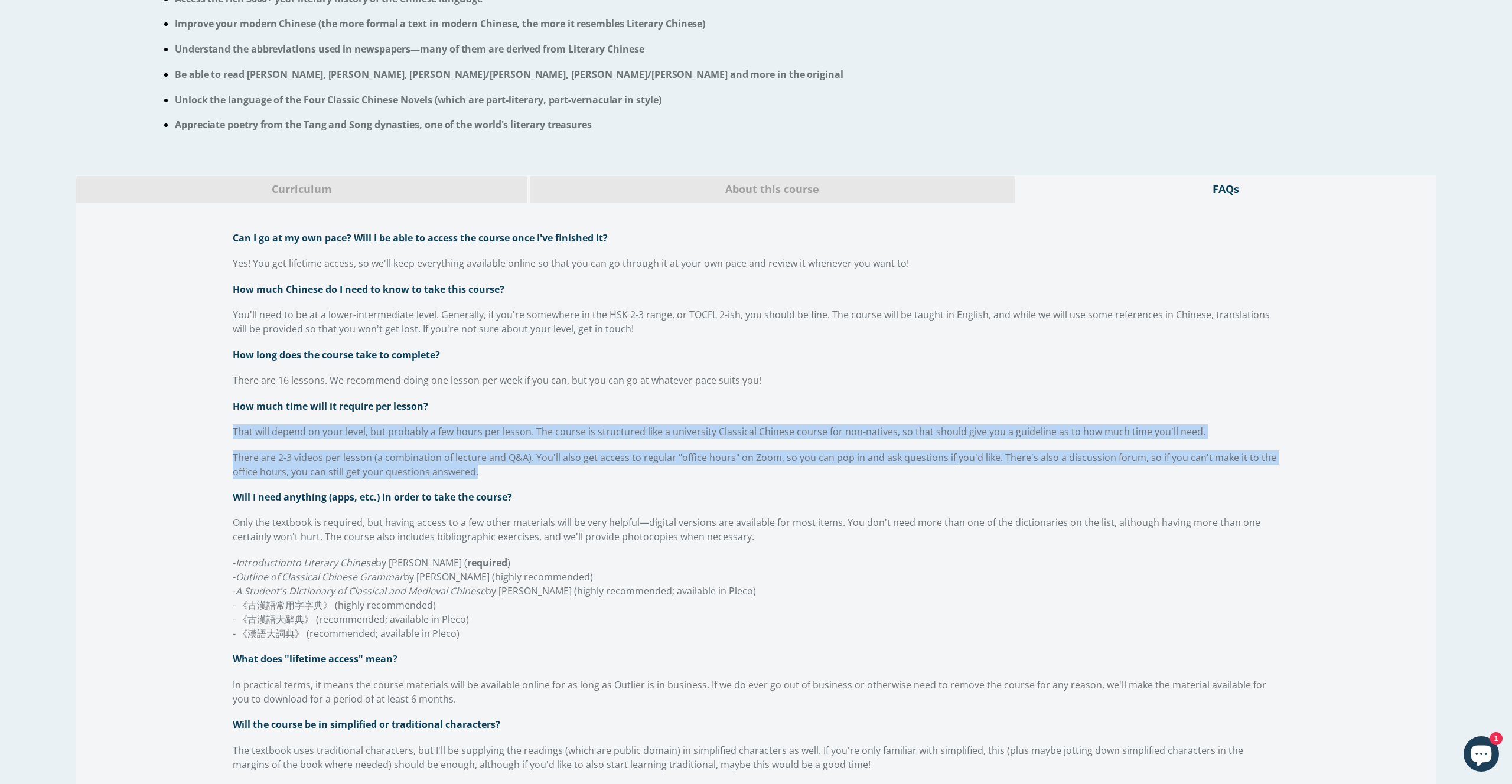
drag, startPoint x: 488, startPoint y: 471, endPoint x: 229, endPoint y: 438, distance: 261.1
click at [229, 438] on div "Can I go at my own pace? Will I be able to access the course once I've finished…" at bounding box center [756, 692] width 1089 height 964
copy div "That will depend on your level, but probably a few hours per lesson. The course…"
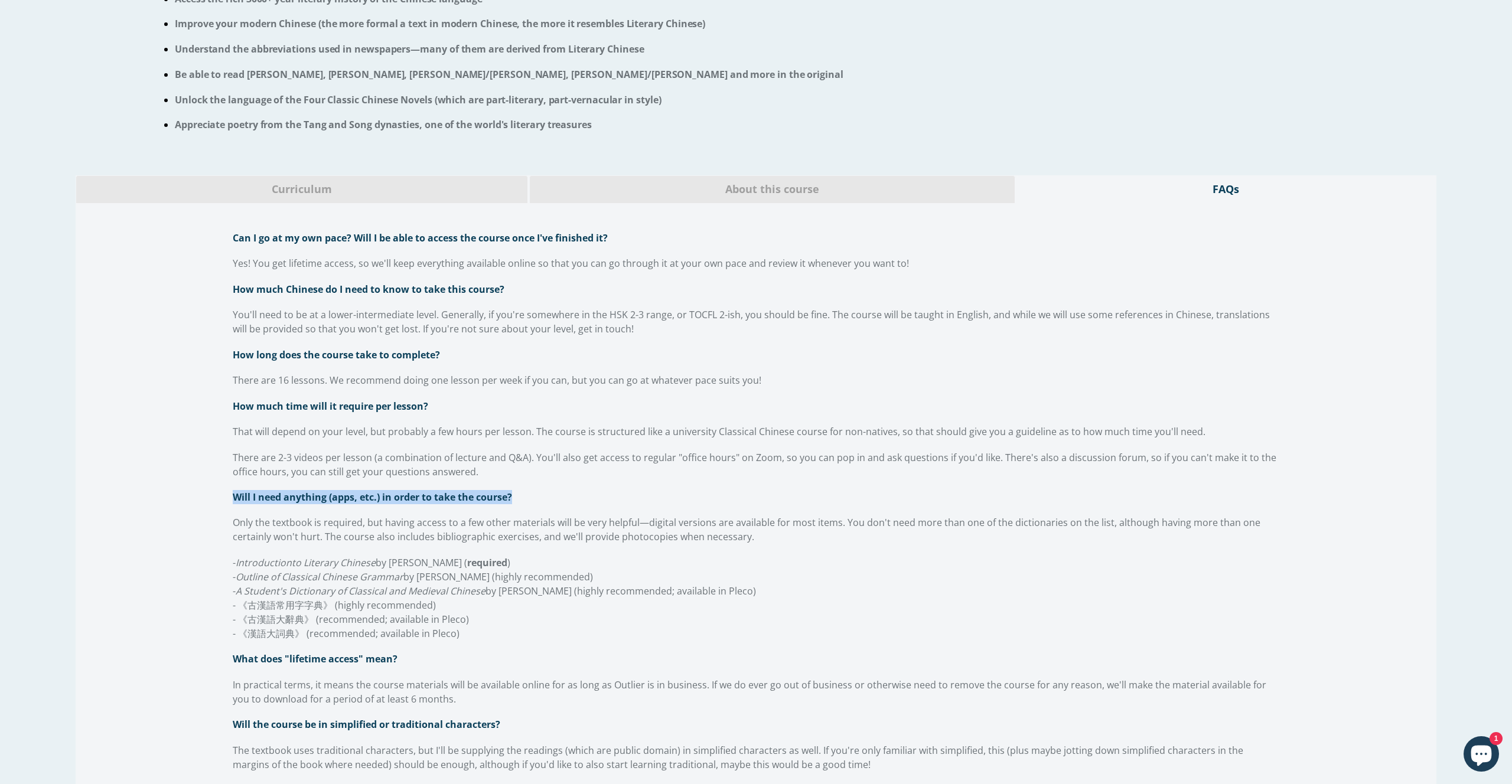
drag, startPoint x: 234, startPoint y: 499, endPoint x: 561, endPoint y: 498, distance: 327.0
click at [561, 498] on p "Will I need anything (apps, etc.) in order to take the course?" at bounding box center [756, 497] width 1046 height 14
copy span "Will I need anything (apps, etc.) in order to take the course?"
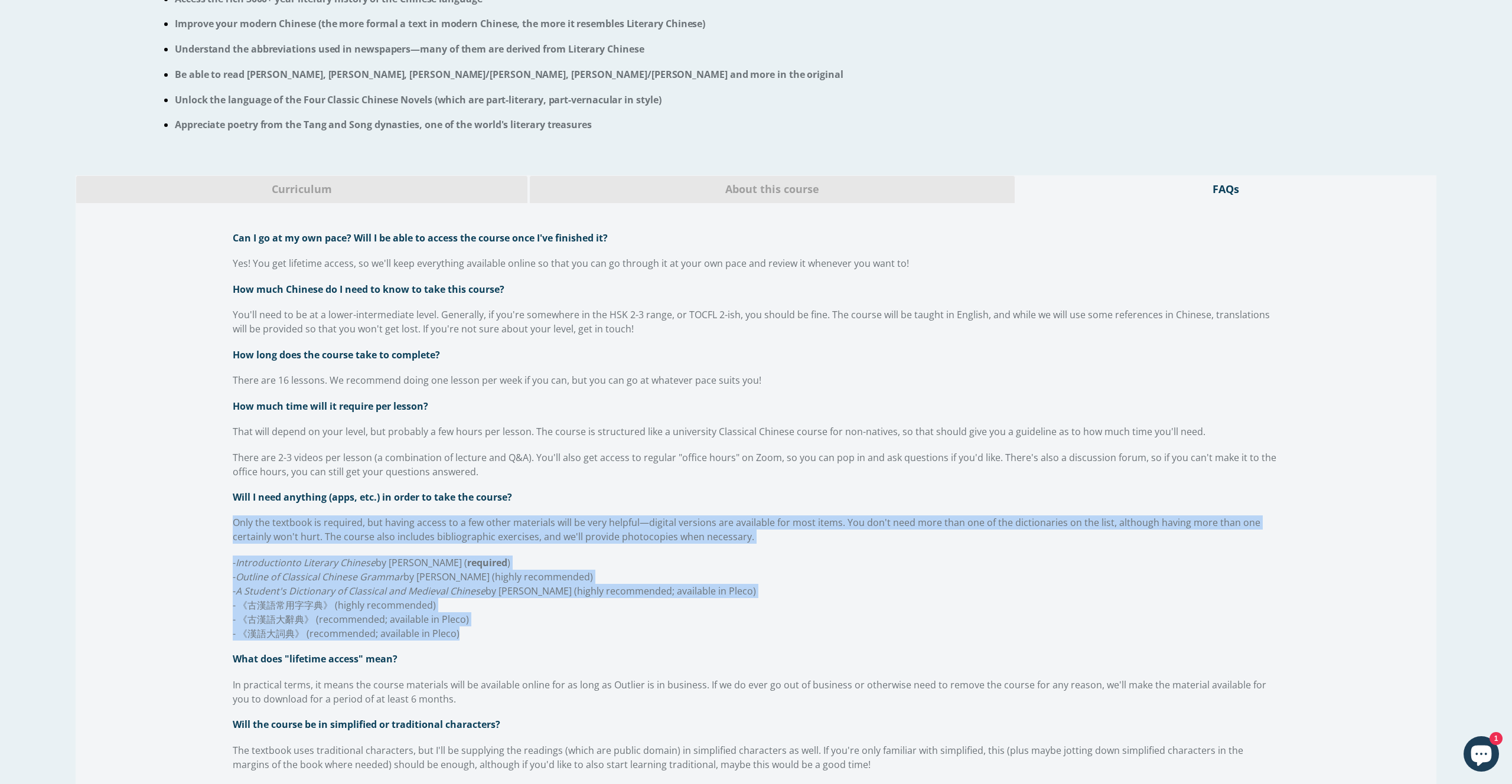
drag, startPoint x: 235, startPoint y: 523, endPoint x: 520, endPoint y: 632, distance: 305.1
click at [520, 632] on div "Can I go at my own pace? Will I be able to access the course once I've finished…" at bounding box center [756, 692] width 1046 height 922
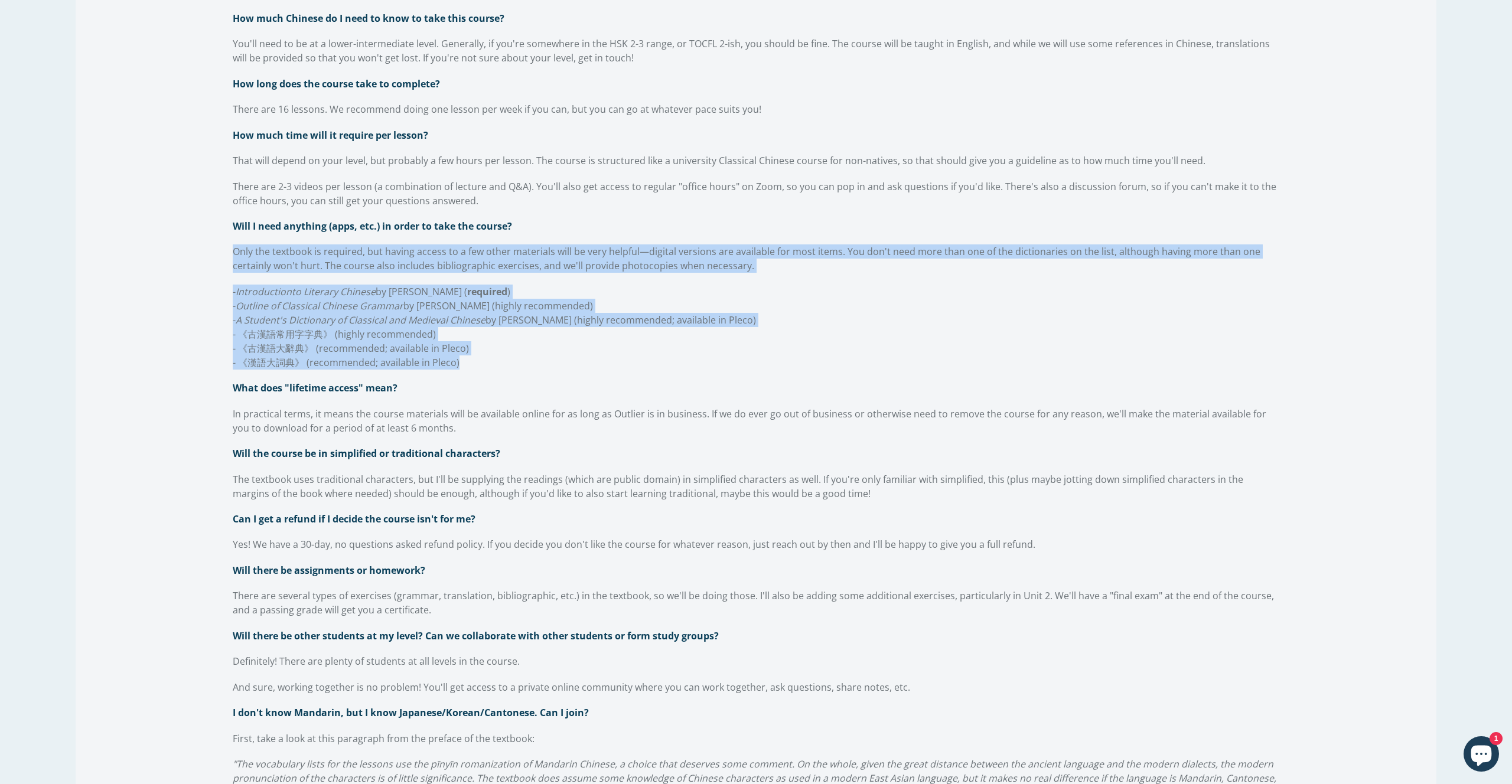
scroll to position [1067, 0]
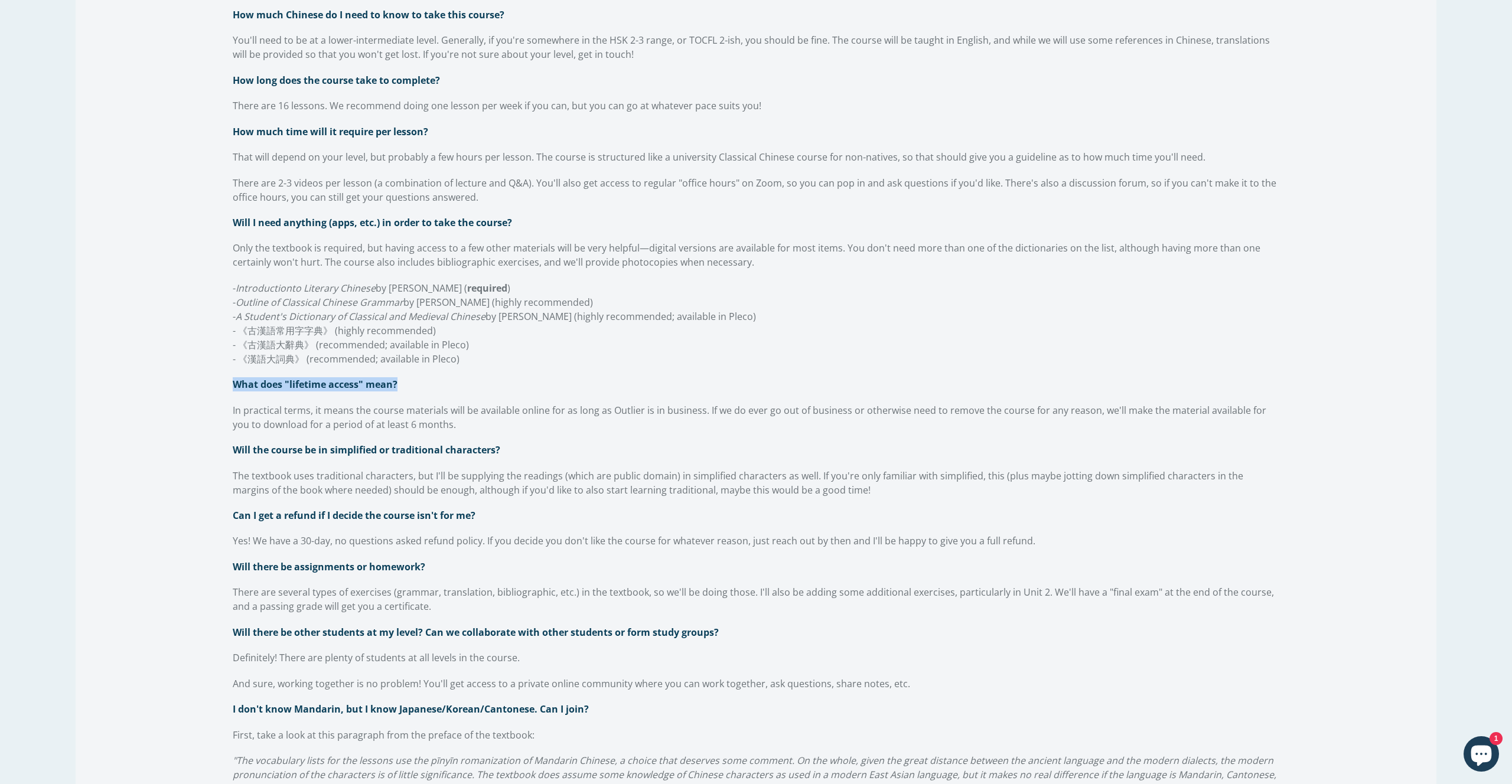
drag, startPoint x: 234, startPoint y: 389, endPoint x: 455, endPoint y: 389, distance: 221.0
click at [455, 389] on p "What does "lifetime access" mean?" at bounding box center [756, 384] width 1046 height 14
click at [246, 412] on span "In practical terms, it means the course materials will be available online for …" at bounding box center [750, 417] width 1033 height 27
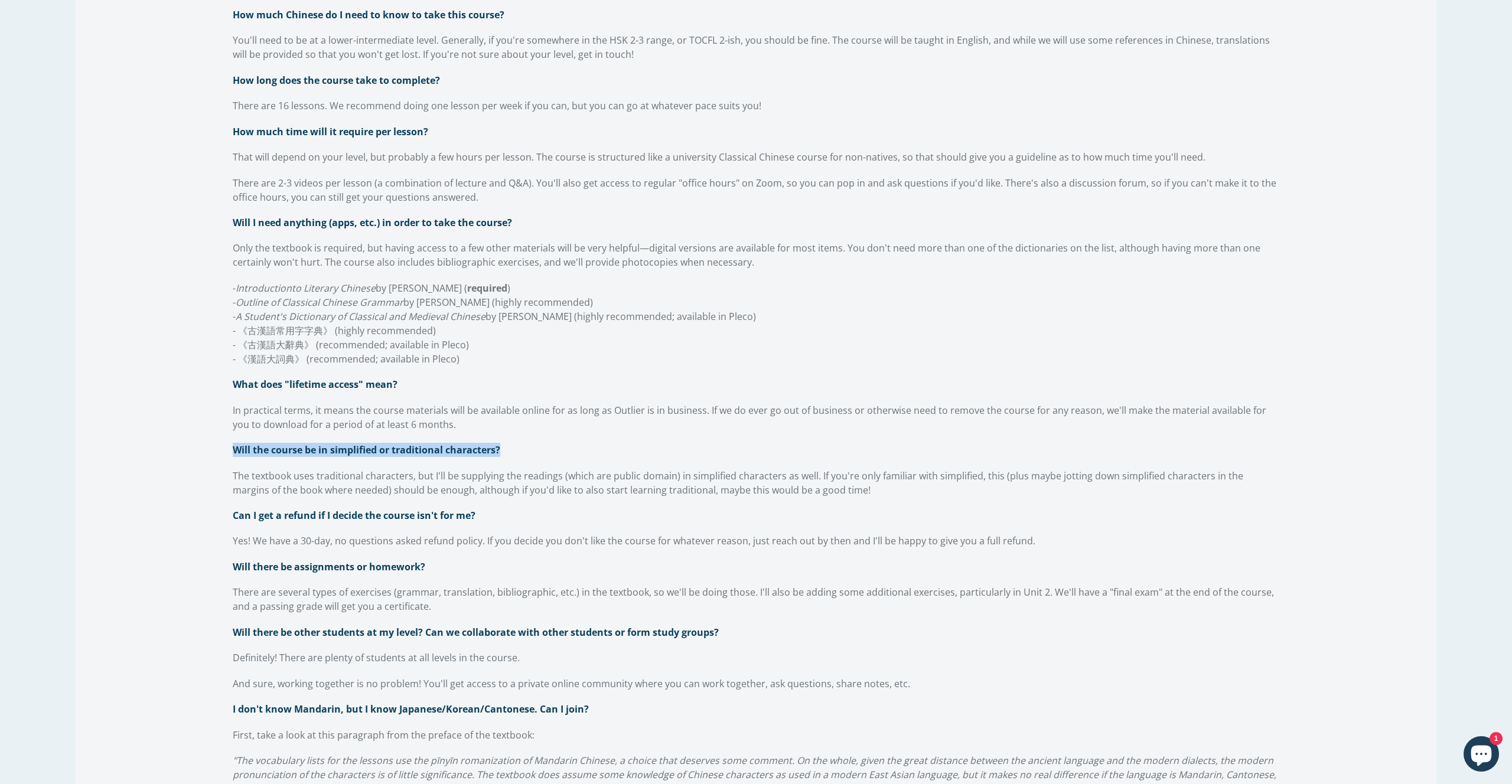
drag, startPoint x: 499, startPoint y: 454, endPoint x: 199, endPoint y: 451, distance: 300.0
click at [199, 451] on div "Can I go at my own pace? Will I be able to access the course once I've finished…" at bounding box center [756, 417] width 1361 height 964
click at [286, 474] on span "The textbook uses traditional characters, but I'll be supplying the readings (w…" at bounding box center [738, 483] width 1010 height 27
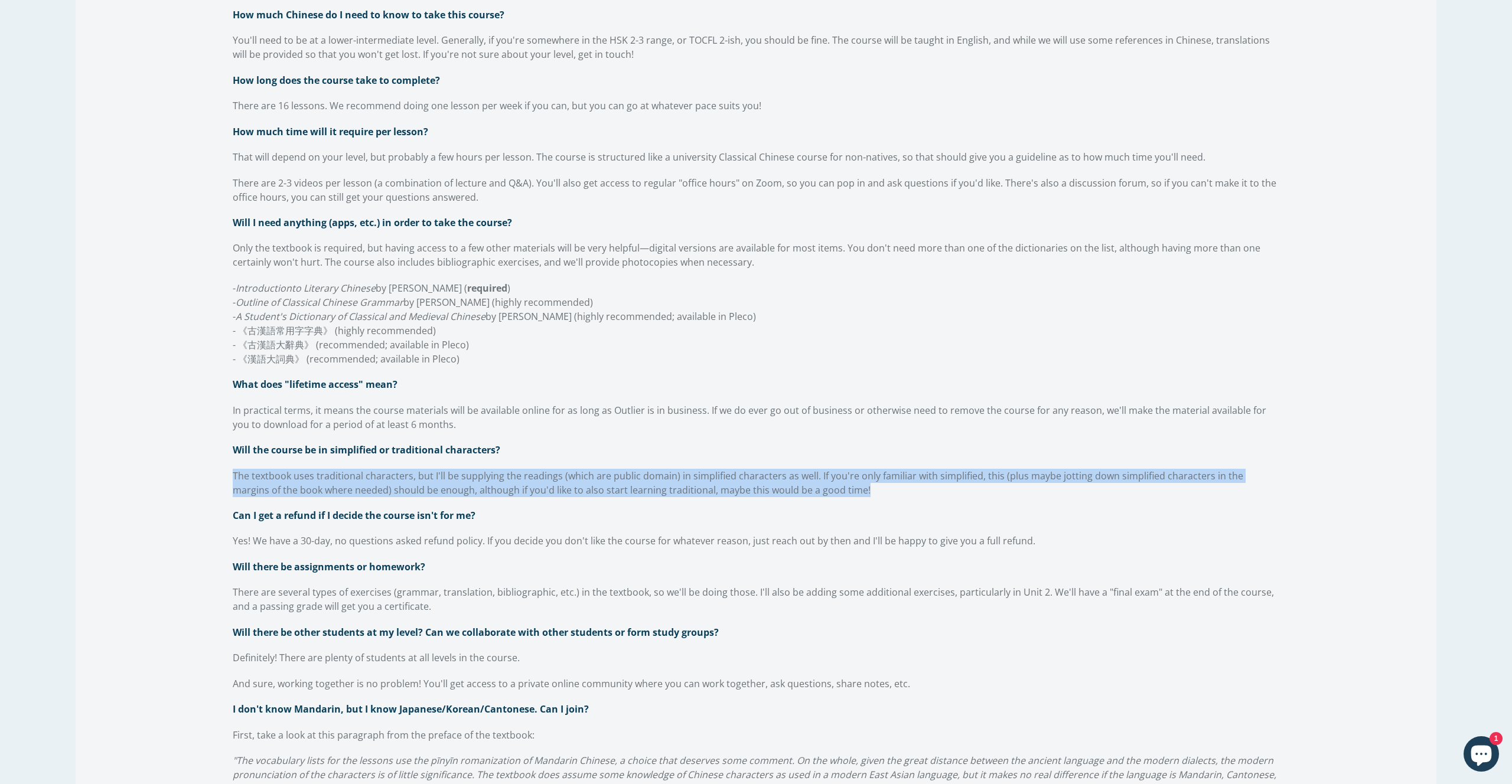
click at [314, 520] on span "Can I get a refund if I decide the course isn't for me?" at bounding box center [354, 515] width 243 height 13
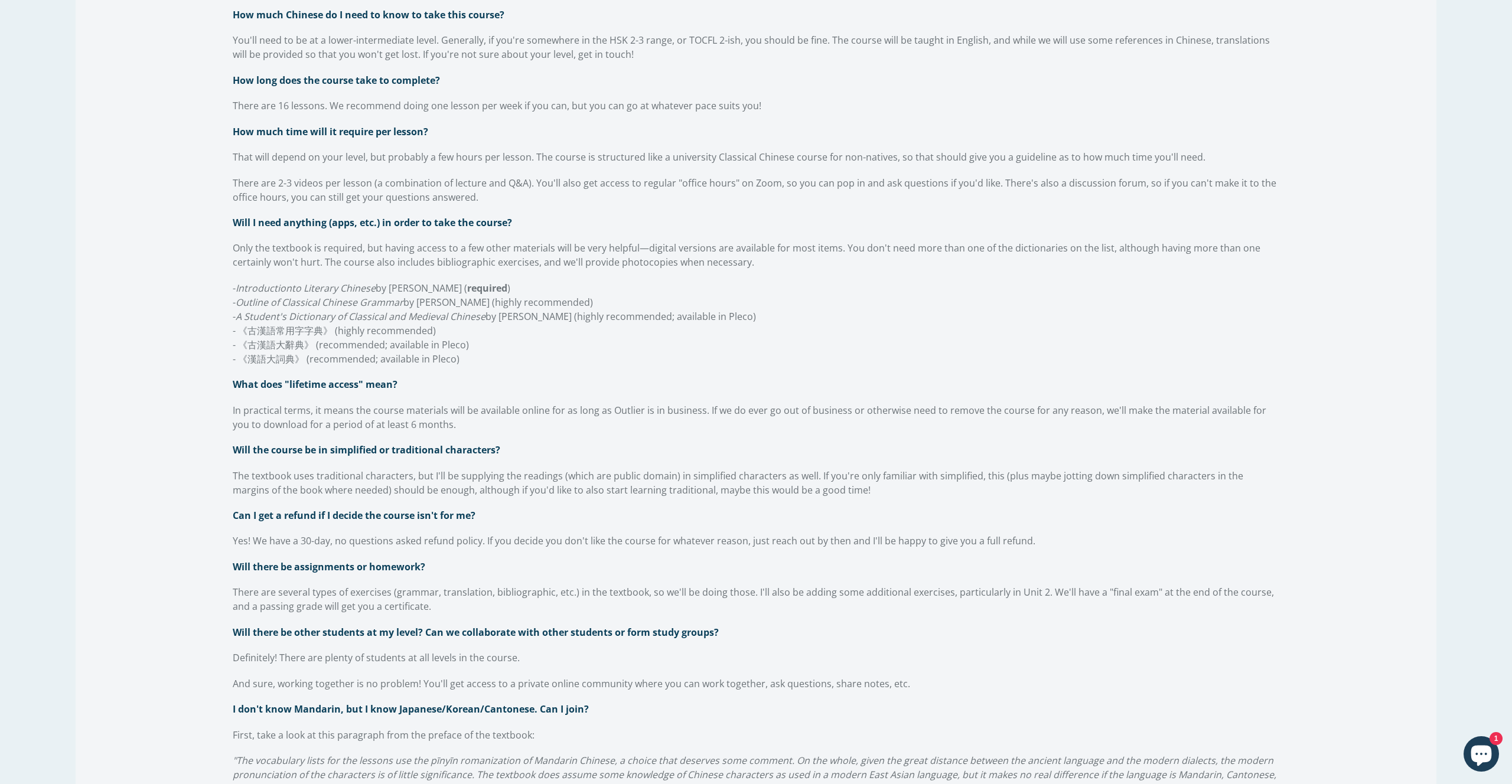
click at [314, 520] on span "Can I get a refund if I decide the course isn't for me?" at bounding box center [354, 515] width 243 height 13
click at [259, 543] on span "Yes! We have a 30-day, no questions asked refund policy. If you decide you don'…" at bounding box center [634, 540] width 802 height 13
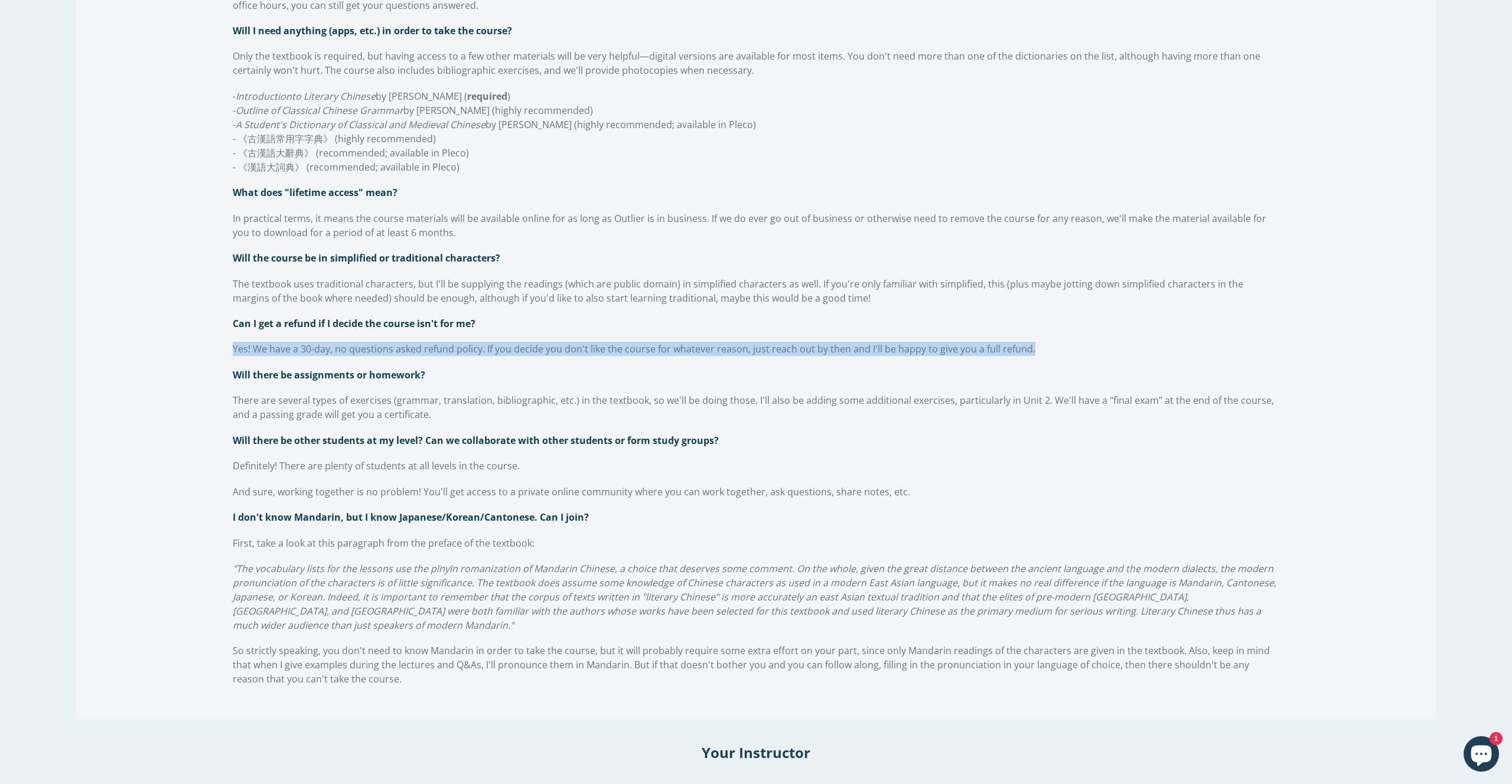
scroll to position [1278, 0]
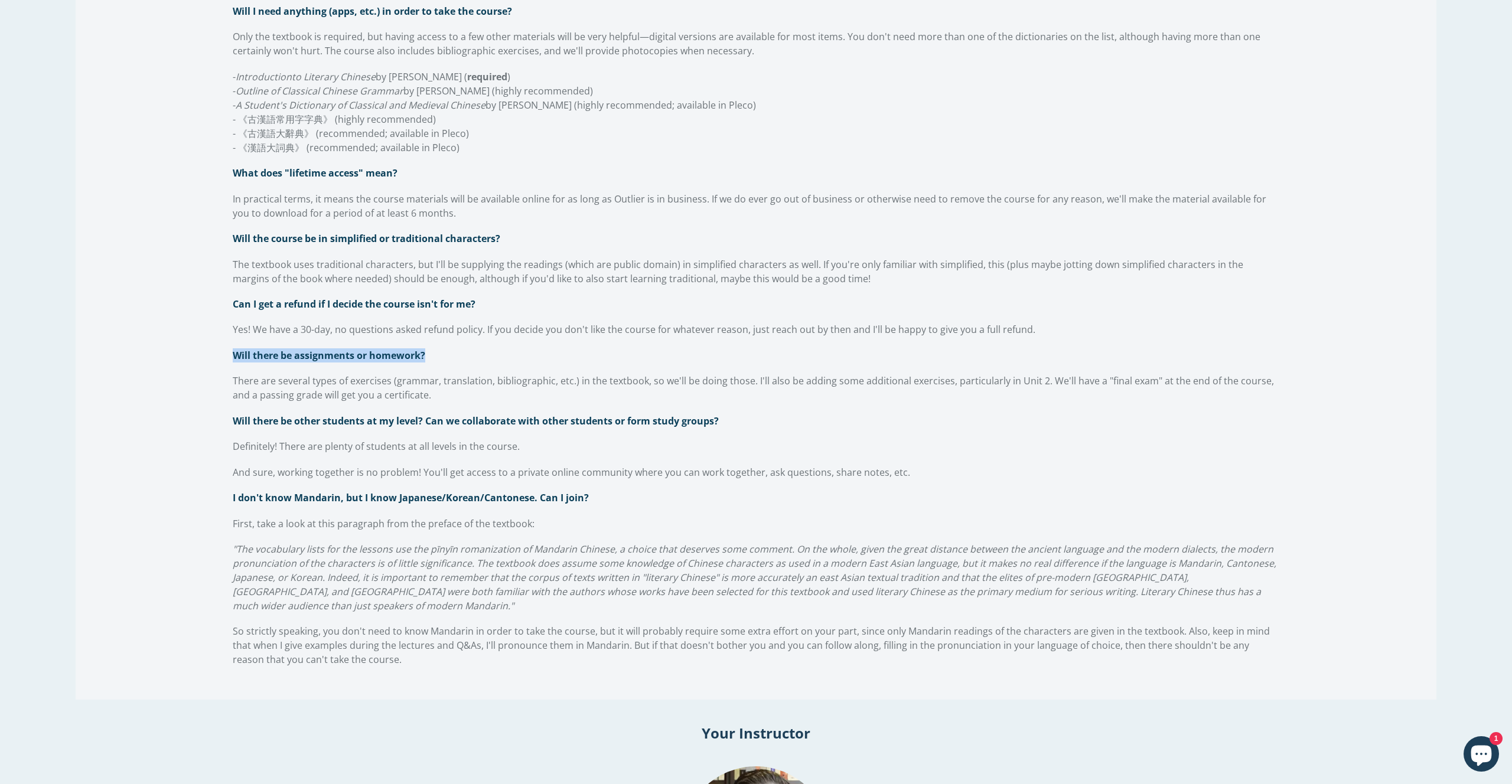
drag, startPoint x: 425, startPoint y: 358, endPoint x: 235, endPoint y: 356, distance: 190.0
click at [235, 356] on span "Will there be assignments or homework?" at bounding box center [329, 355] width 192 height 13
click at [321, 374] on div "Can I go at my own pace? Will I be able to access the course once I've finished…" at bounding box center [756, 206] width 1046 height 922
click at [321, 386] on span "There are several types of exercises (grammar, translation, bibliographic, etc.…" at bounding box center [753, 387] width 1041 height 27
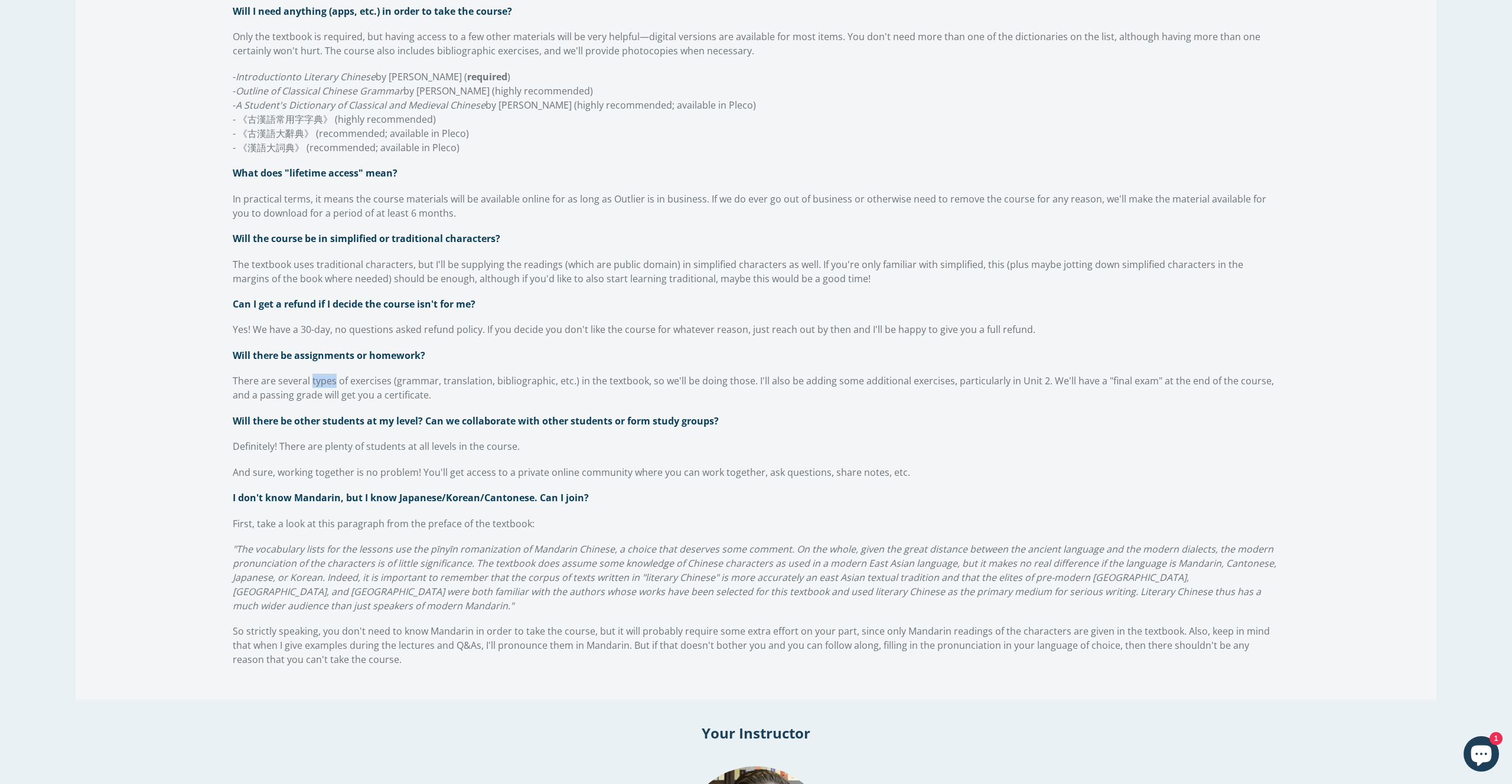
click at [321, 386] on span "There are several types of exercises (grammar, translation, bibliographic, etc.…" at bounding box center [753, 387] width 1041 height 27
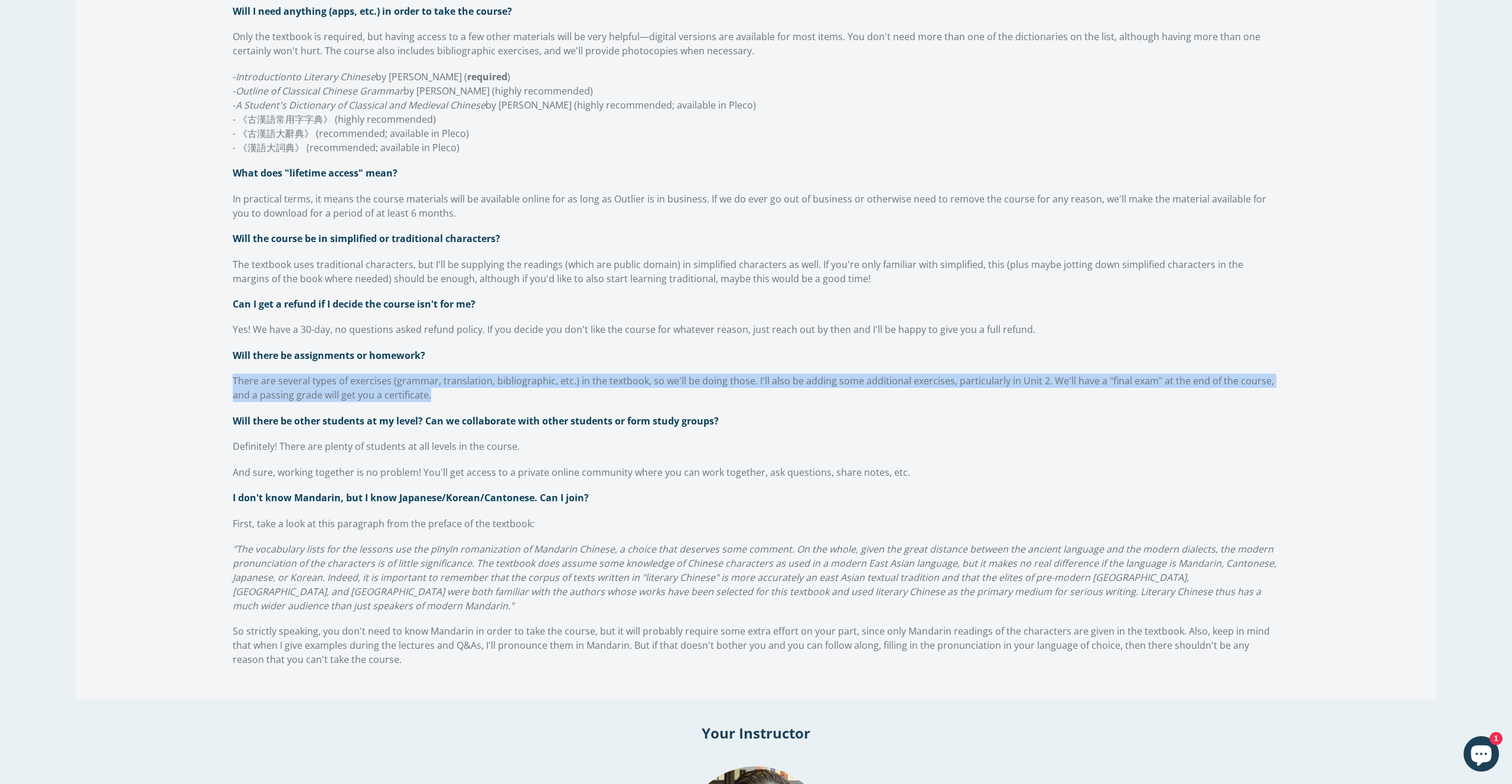
click at [287, 427] on span "Will there be other students at my level? Can we collaborate with other student…" at bounding box center [475, 421] width 486 height 13
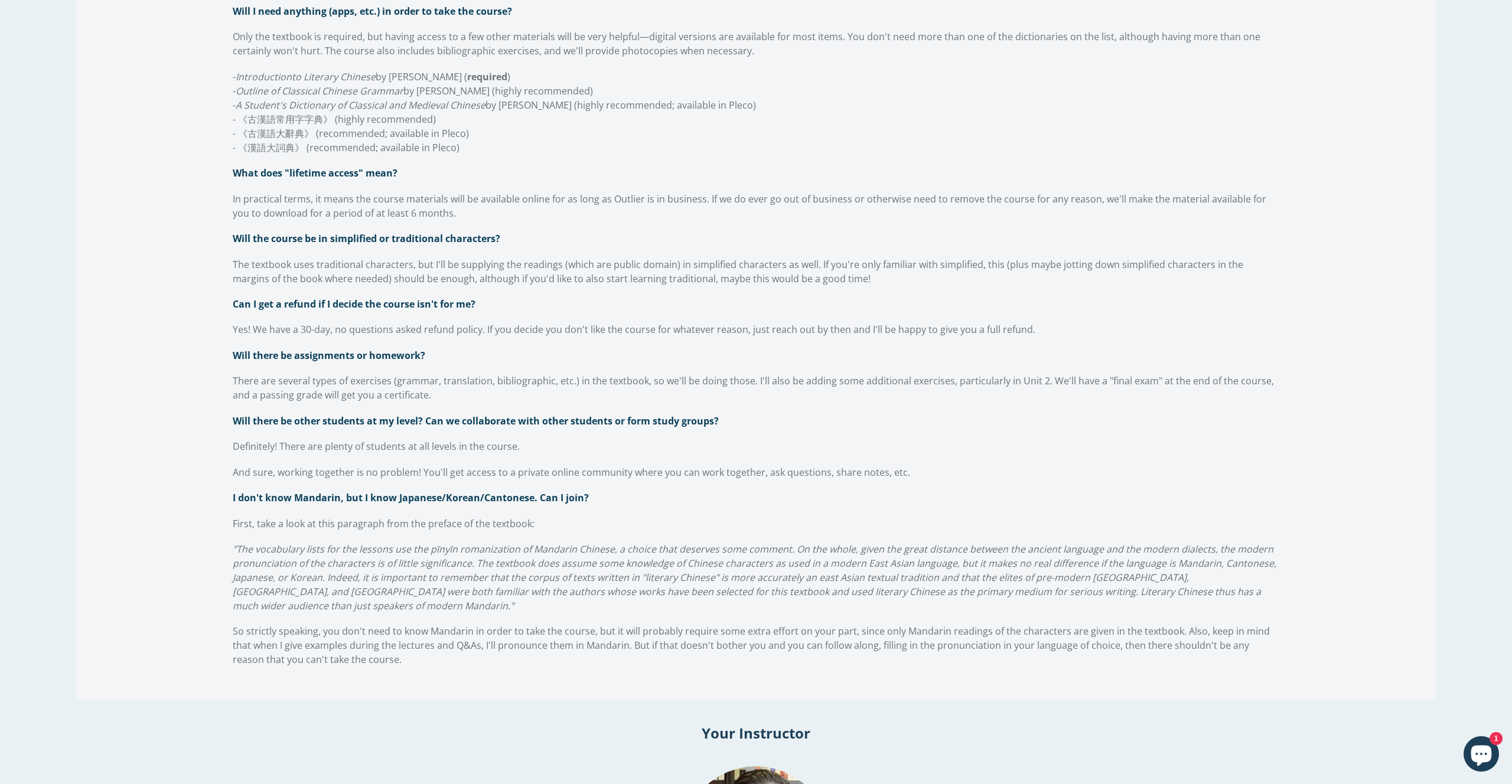
click at [287, 427] on span "Will there be other students at my level? Can we collaborate with other student…" at bounding box center [475, 421] width 486 height 13
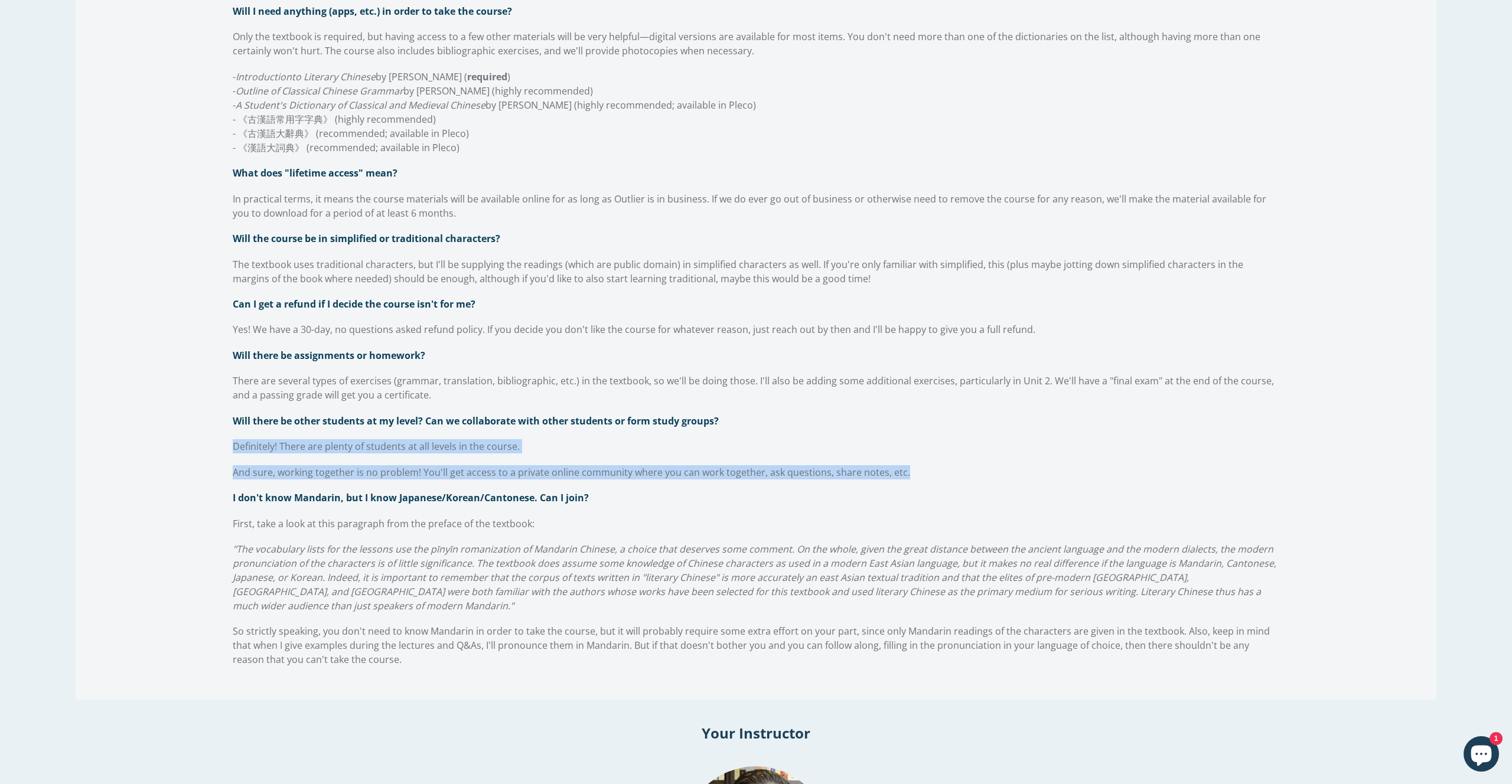
drag, startPoint x: 232, startPoint y: 450, endPoint x: 922, endPoint y: 464, distance: 690.1
click at [922, 464] on div "Can I go at my own pace? Will I be able to access the course once I've finished…" at bounding box center [756, 206] width 1089 height 964
click at [240, 498] on span "I don't know Mandarin, but I know Japanese/Korean/Cantonese. Can I join?" at bounding box center [411, 497] width 356 height 13
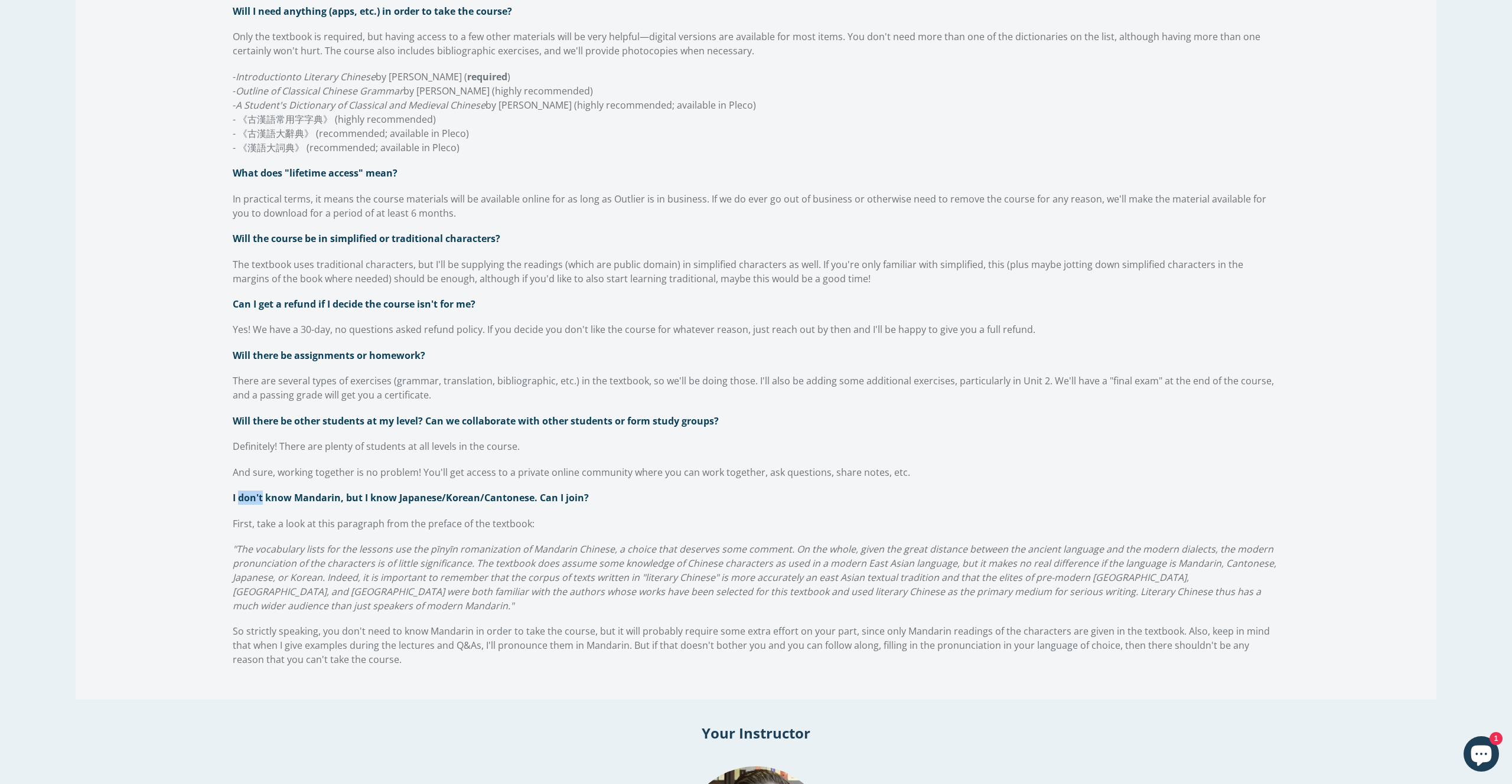
click at [240, 498] on span "I don't know Mandarin, but I know Japanese/Korean/Cantonese. Can I join?" at bounding box center [411, 497] width 356 height 13
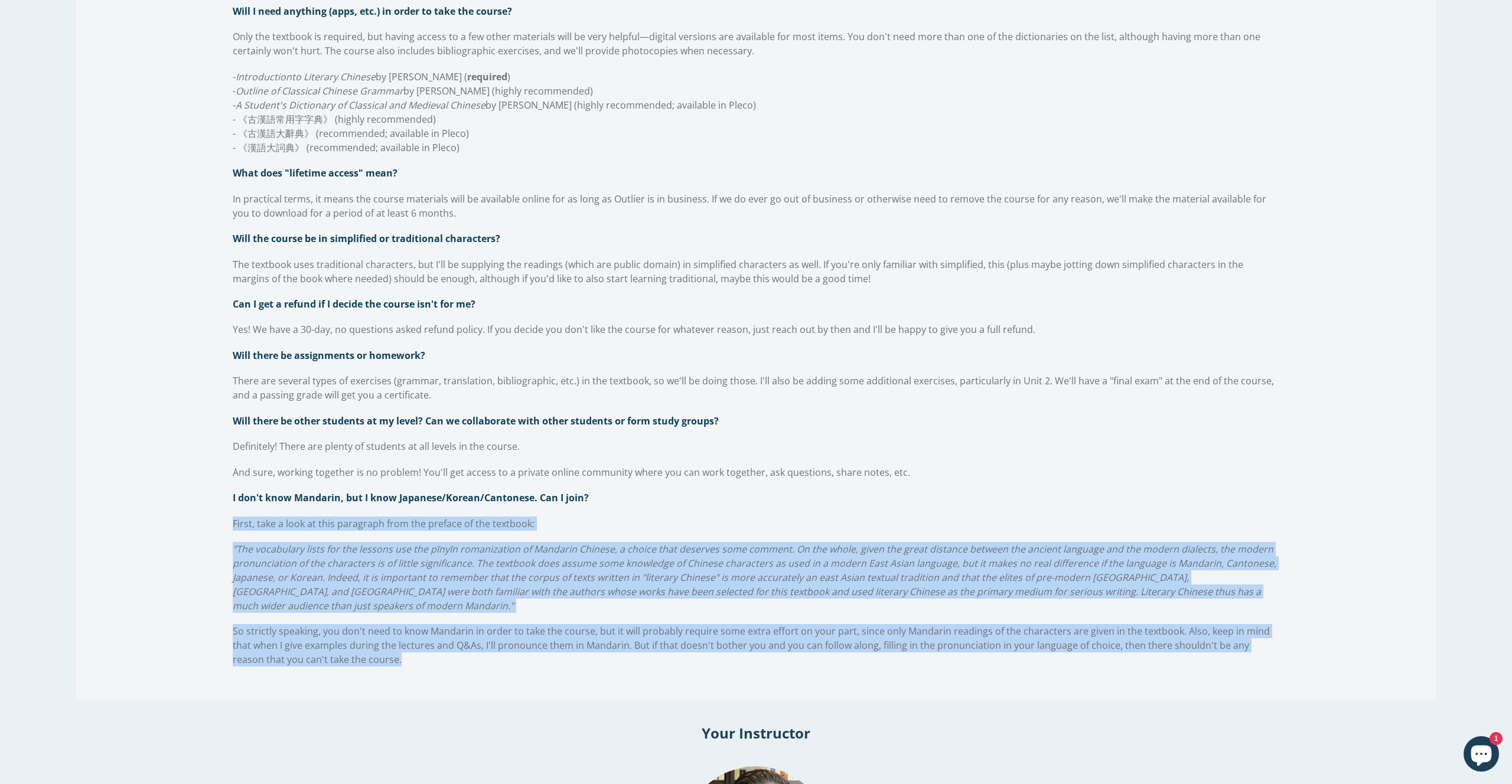
drag, startPoint x: 234, startPoint y: 524, endPoint x: 343, endPoint y: 607, distance: 137.0
click at [343, 607] on div "Can I go at my own pace? Will I be able to access the course once I've finished…" at bounding box center [756, 206] width 1046 height 922
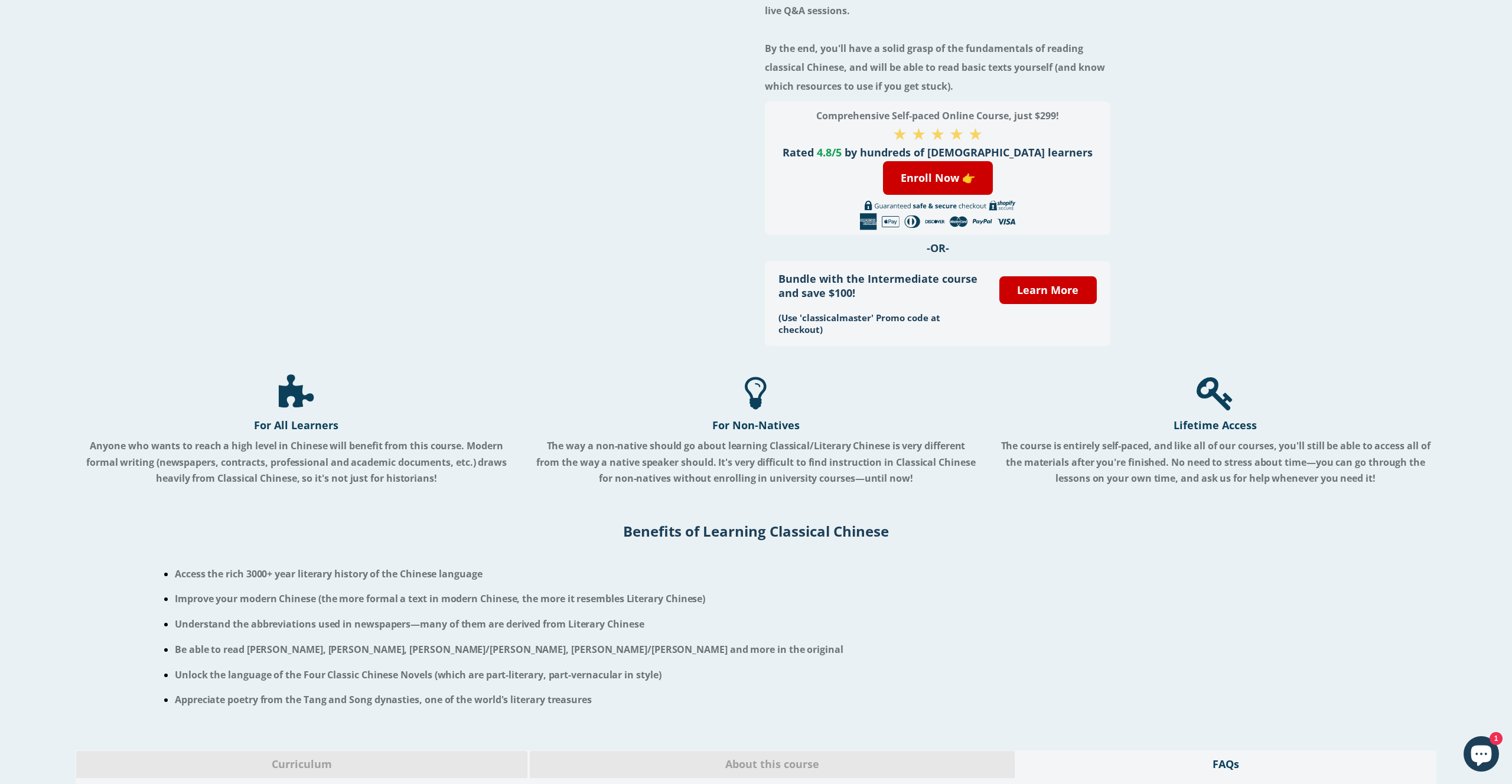
scroll to position [277, 0]
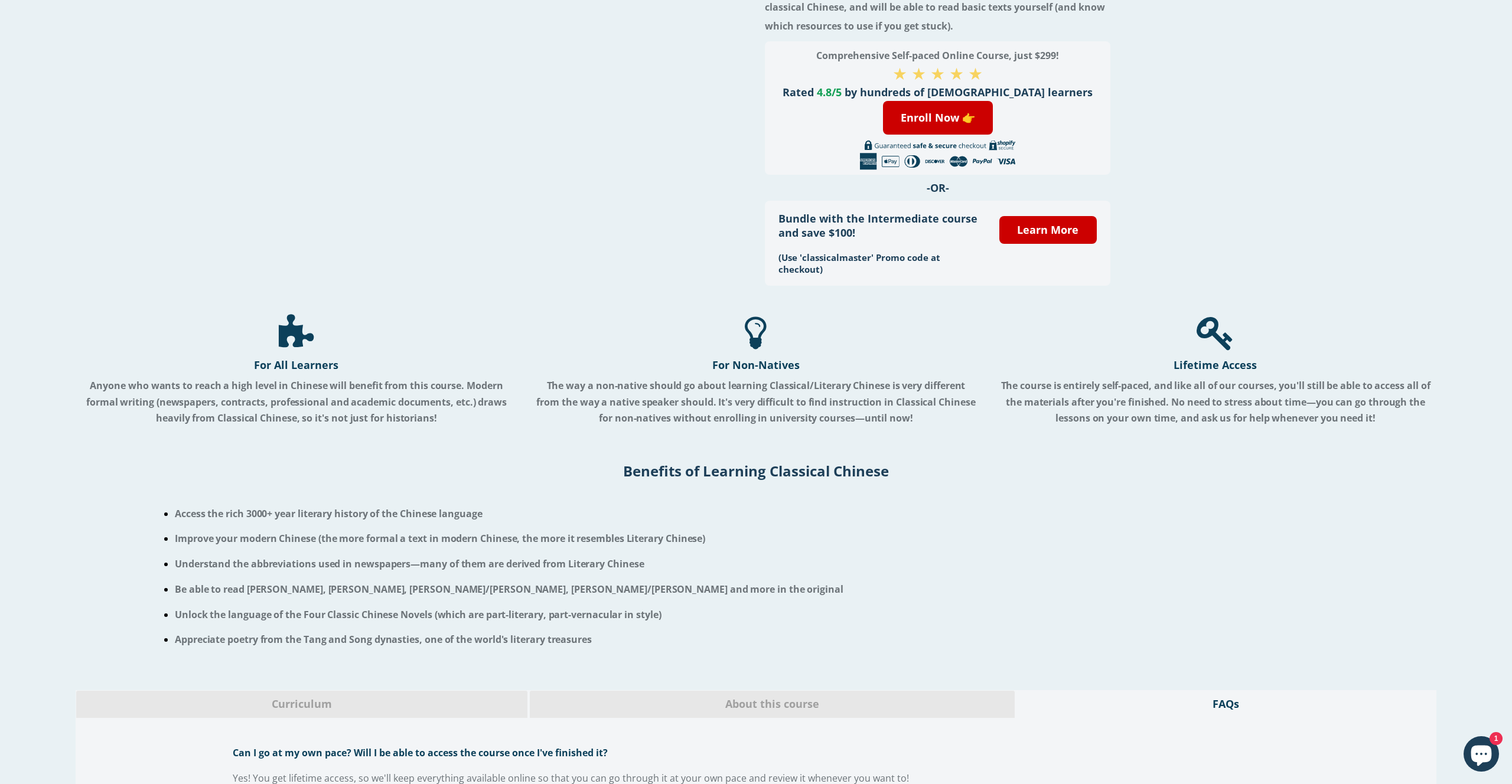
drag, startPoint x: 256, startPoint y: 369, endPoint x: 358, endPoint y: 369, distance: 102.0
click at [358, 369] on h4 "For All Learners" at bounding box center [297, 364] width 442 height 14
click at [364, 414] on span "Anyone who wants to reach a high level in Chinese will benefit from this course…" at bounding box center [296, 401] width 420 height 45
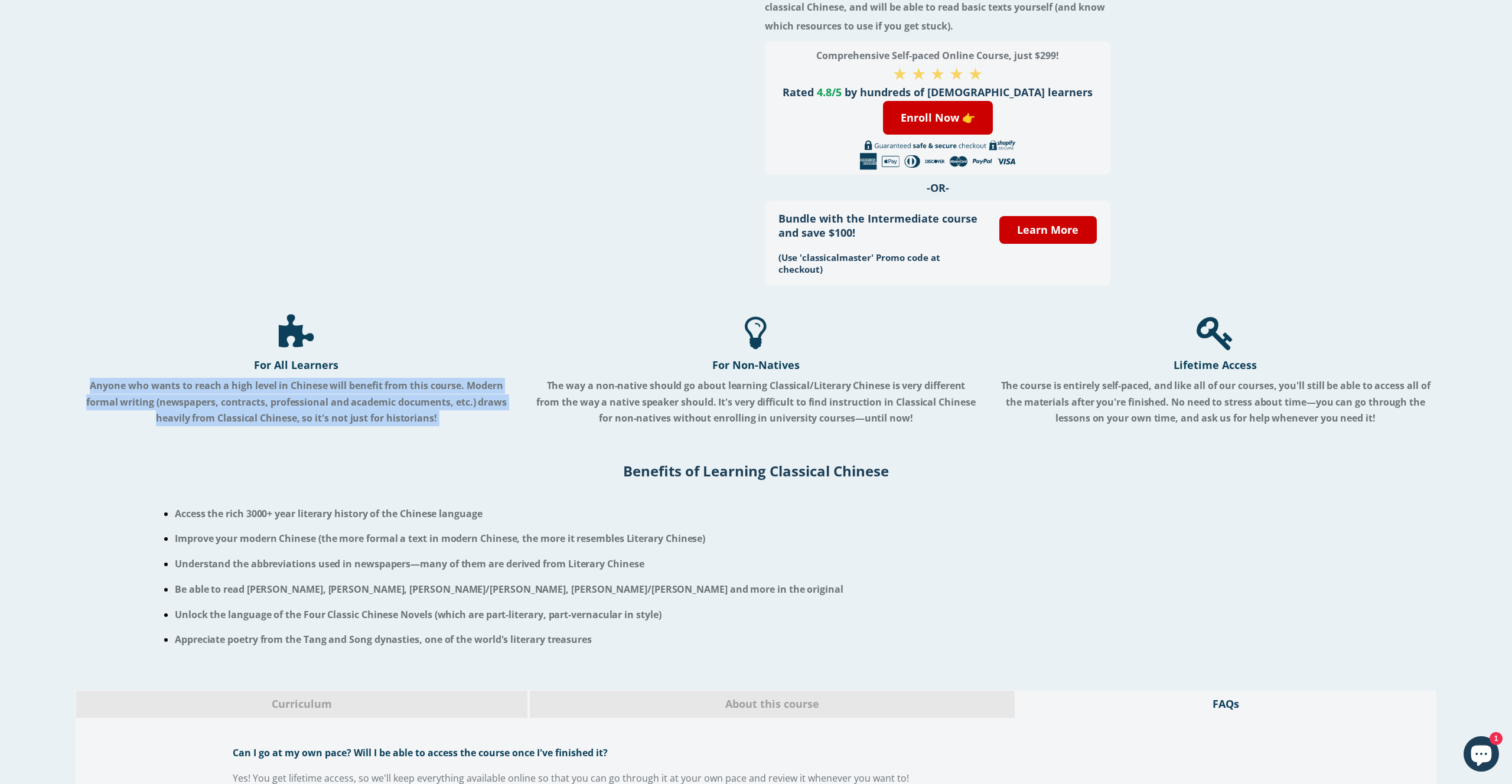
drag, startPoint x: 714, startPoint y: 365, endPoint x: 822, endPoint y: 367, distance: 108.0
click at [822, 367] on h4 "For Non-Natives" at bounding box center [756, 364] width 442 height 14
click at [600, 398] on strong "The way a non-native should go about learning Classical/Literary Chinese is ver…" at bounding box center [756, 401] width 439 height 45
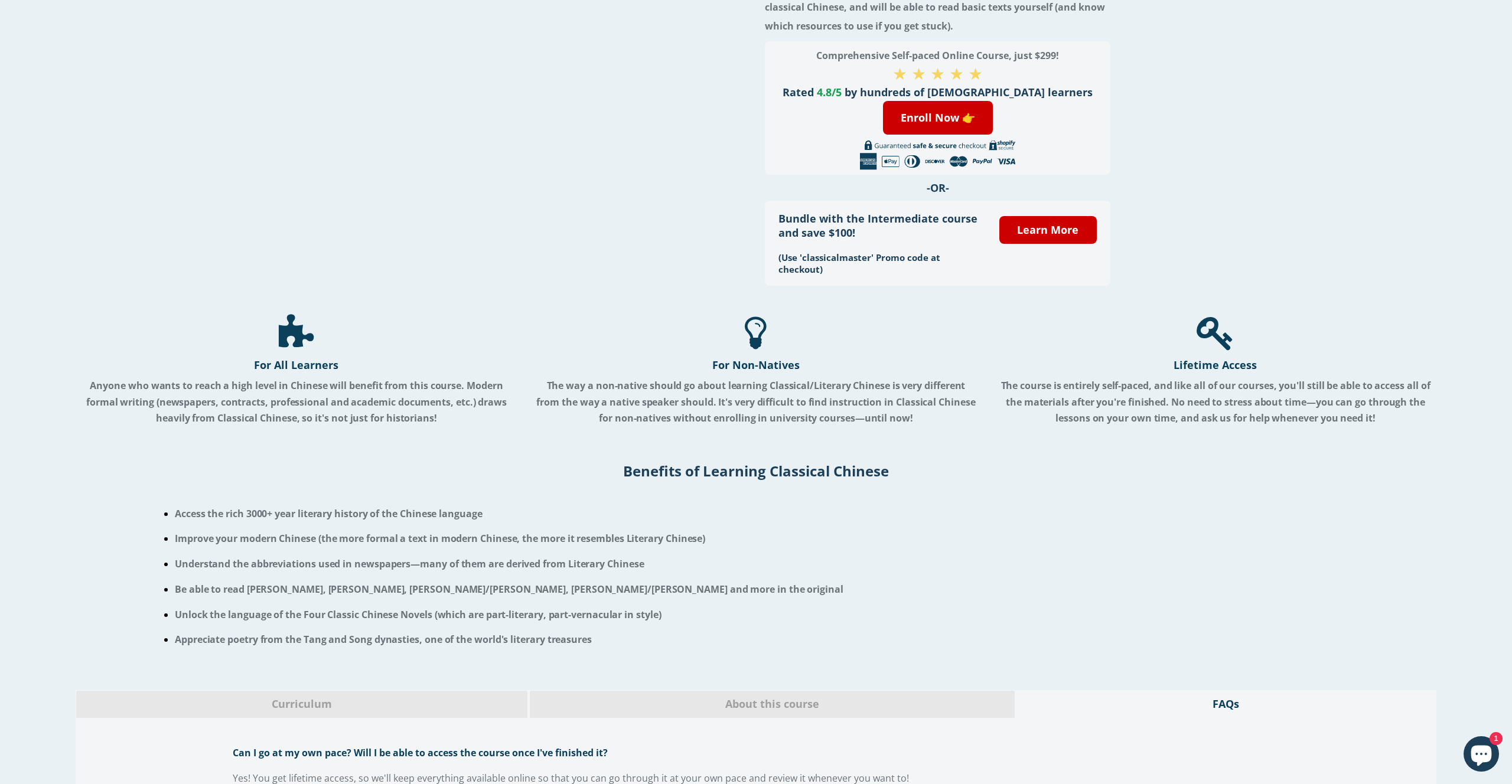
click at [600, 398] on strong "The way a non-native should go about learning Classical/Literary Chinese is ver…" at bounding box center [756, 401] width 439 height 45
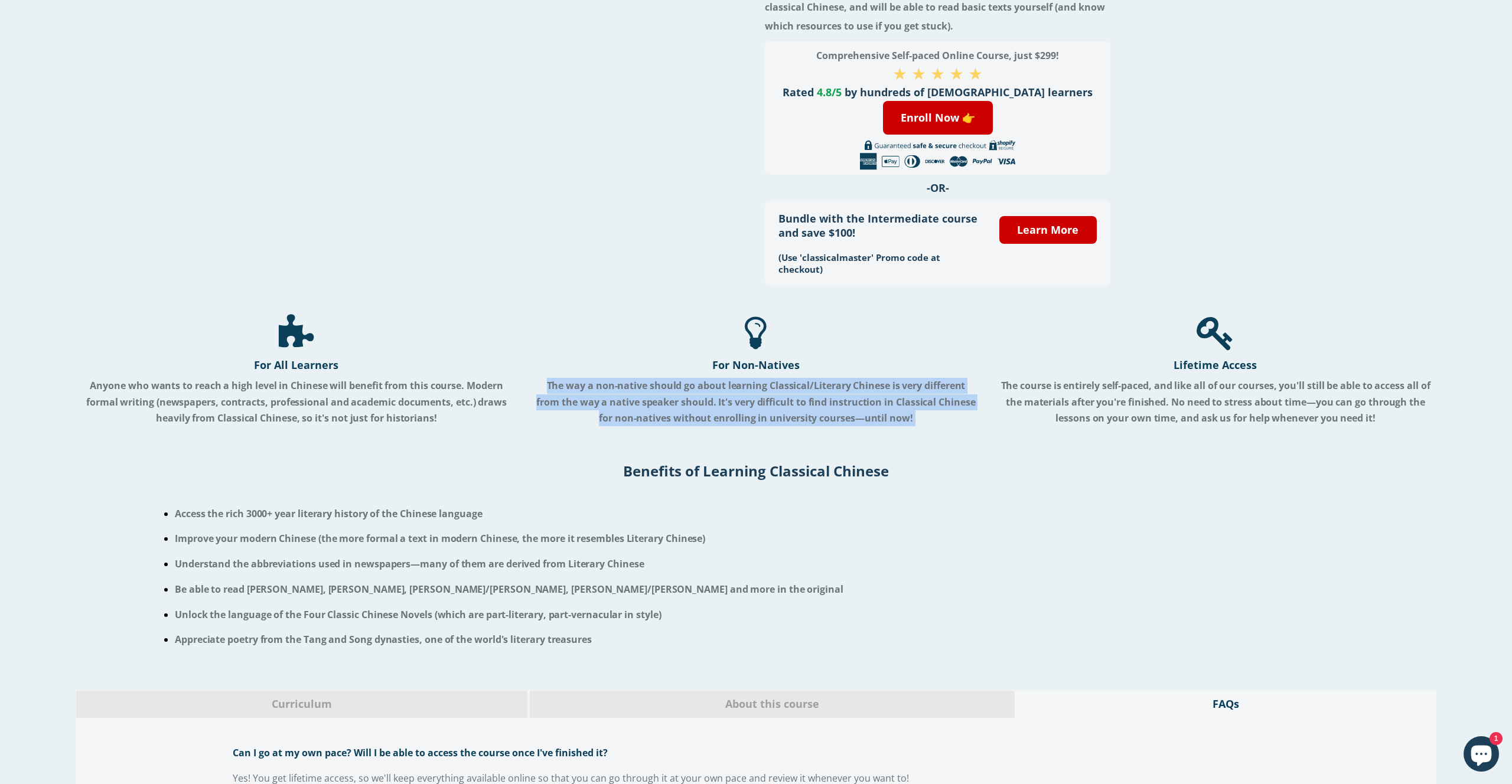
click at [1178, 369] on h4 "Lifetime Access" at bounding box center [1215, 364] width 442 height 14
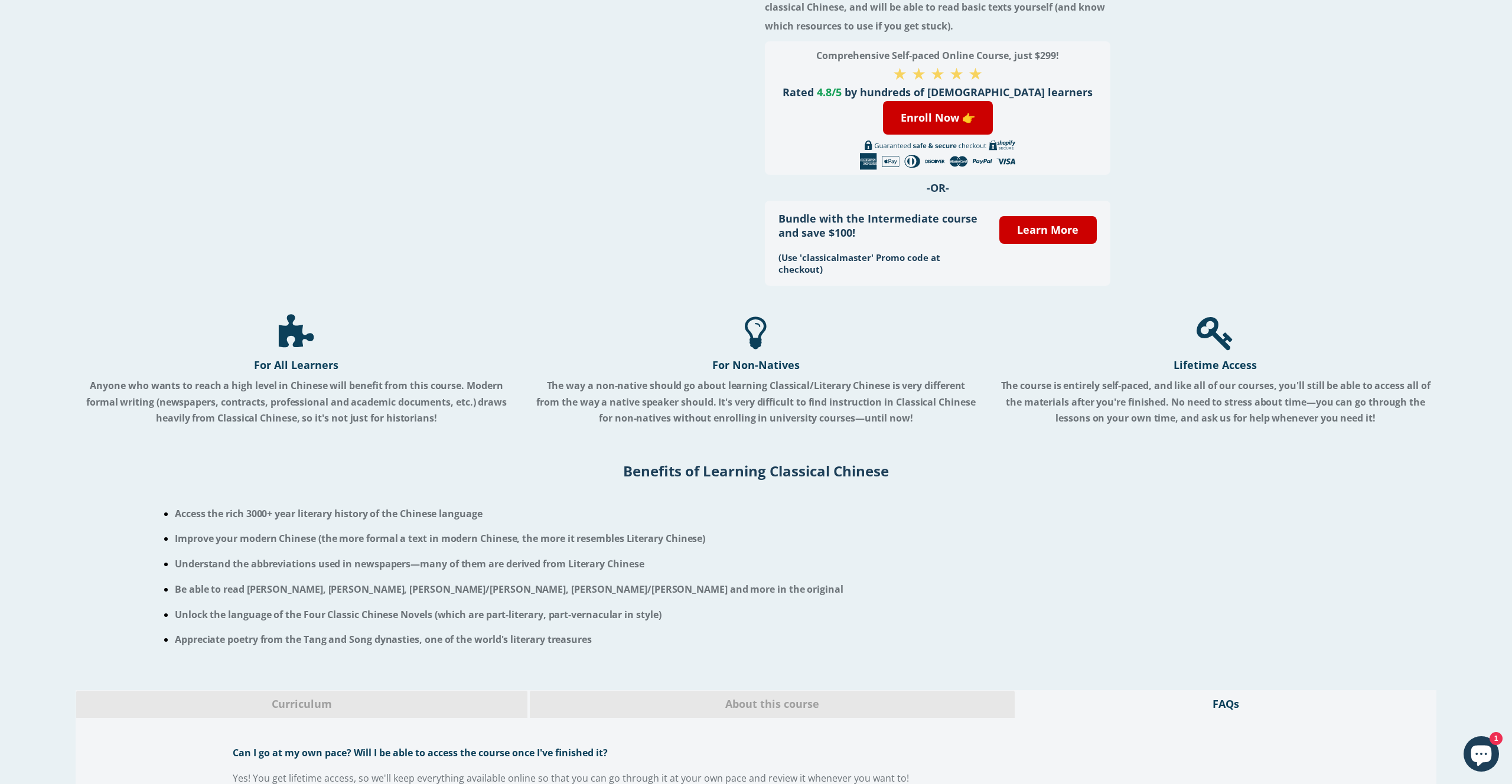
click at [1178, 369] on h4 "Lifetime Access" at bounding box center [1215, 364] width 442 height 14
click at [1124, 394] on strong "The course is entirely self-paced, and like all of our courses, you'll still be…" at bounding box center [1216, 401] width 429 height 45
